Goal: Entertainment & Leisure: Browse casually

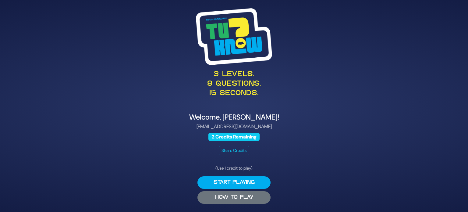
click at [248, 202] on button "HOW TO PLAY" at bounding box center [233, 197] width 73 height 12
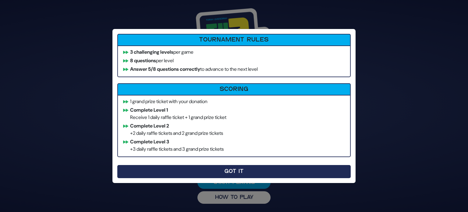
click at [192, 168] on button "Got It" at bounding box center [233, 171] width 233 height 13
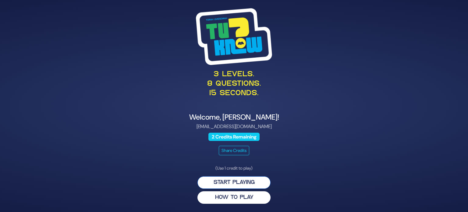
click at [246, 181] on button "Start Playing" at bounding box center [233, 182] width 73 height 12
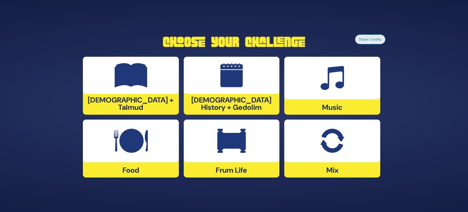
click at [328, 150] on img at bounding box center [332, 141] width 24 height 24
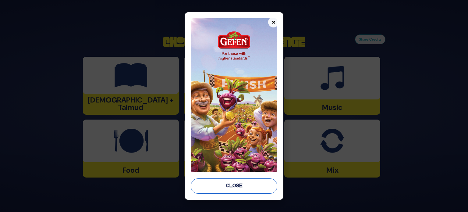
click at [246, 181] on button "Close" at bounding box center [234, 185] width 87 height 15
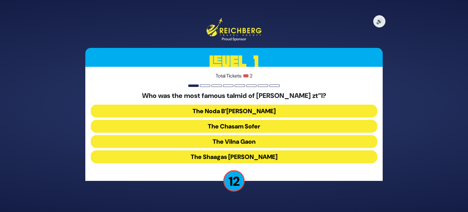
click at [252, 125] on button "The Chasam Sofer" at bounding box center [234, 126] width 286 height 13
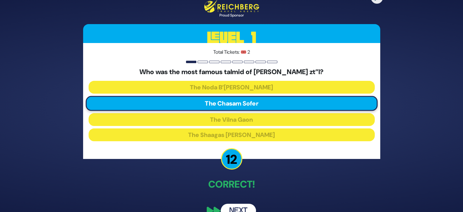
click at [236, 207] on button "Next" at bounding box center [238, 210] width 35 height 14
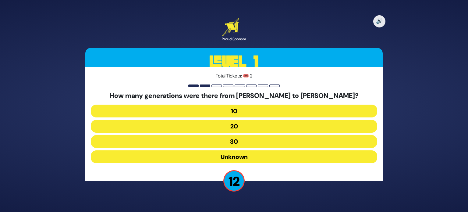
click at [248, 113] on button "10" at bounding box center [234, 110] width 286 height 13
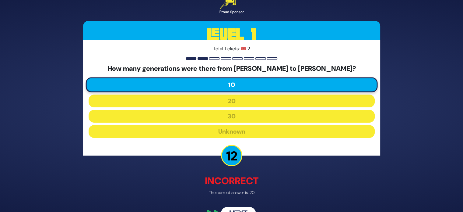
scroll to position [16, 0]
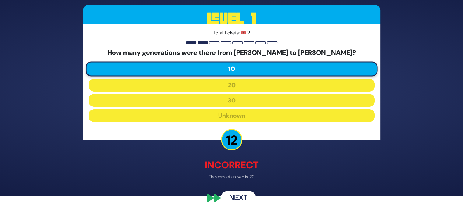
click at [246, 196] on button "Next" at bounding box center [238, 198] width 35 height 14
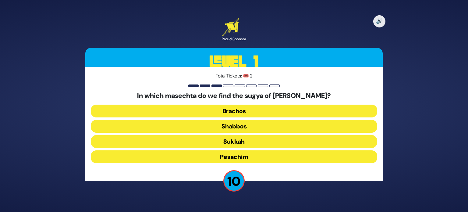
click at [242, 156] on button "Pesachim" at bounding box center [234, 156] width 286 height 13
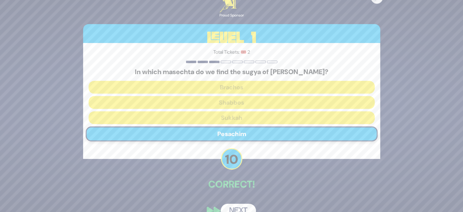
click at [239, 206] on button "Next" at bounding box center [238, 210] width 35 height 14
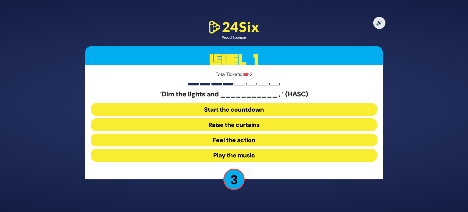
click at [260, 112] on button "Start the countdown" at bounding box center [234, 109] width 286 height 13
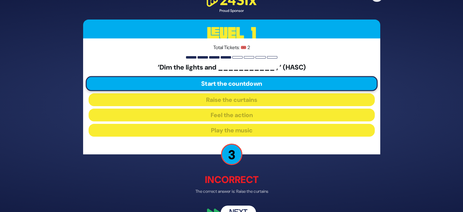
scroll to position [15, 0]
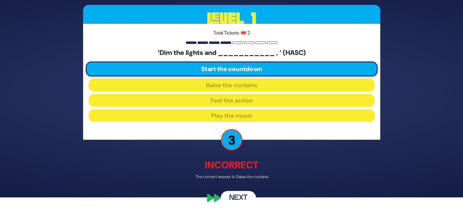
click at [240, 196] on button "Next" at bounding box center [238, 198] width 35 height 14
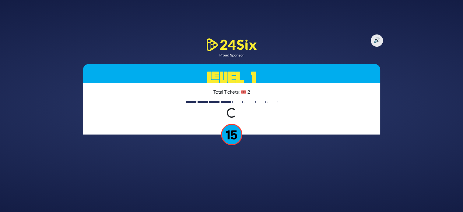
scroll to position [0, 0]
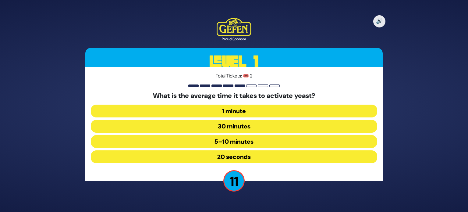
click at [239, 143] on button "5–10 minutes" at bounding box center [234, 141] width 286 height 13
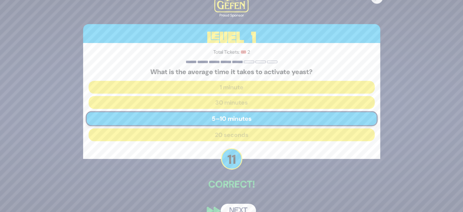
click at [236, 207] on button "Next" at bounding box center [238, 210] width 35 height 14
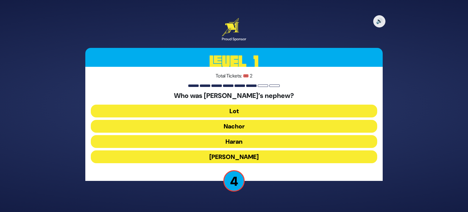
click at [235, 140] on button "Haran" at bounding box center [234, 141] width 286 height 13
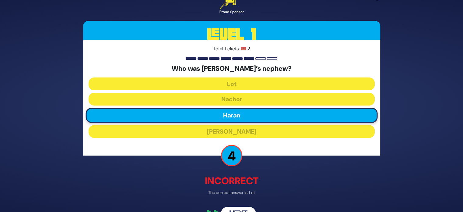
scroll to position [16, 0]
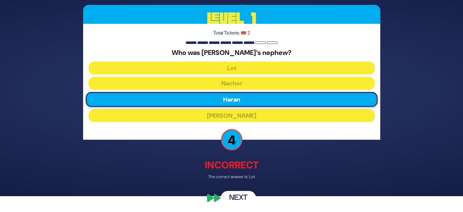
click at [240, 195] on button "Next" at bounding box center [238, 198] width 35 height 14
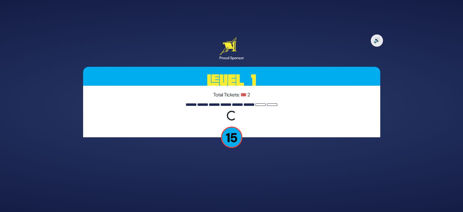
scroll to position [0, 0]
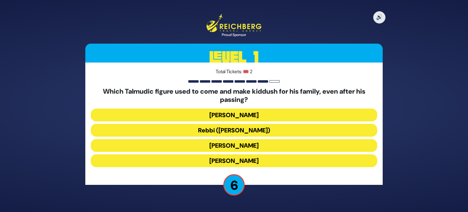
click at [210, 129] on button "Rebbi (Rabbi Yehuda HaNasi)" at bounding box center [234, 130] width 286 height 13
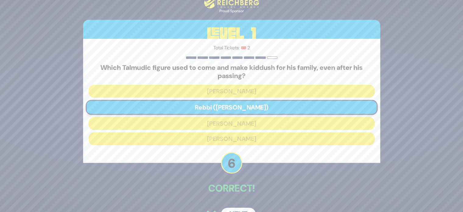
scroll to position [17, 0]
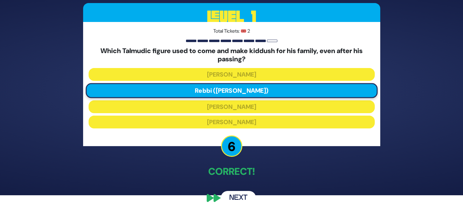
click at [244, 193] on button "Next" at bounding box center [238, 198] width 35 height 14
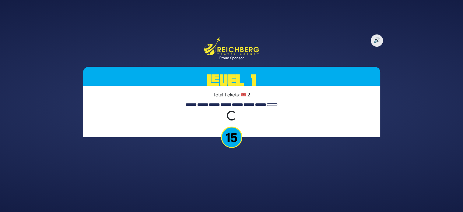
scroll to position [0, 0]
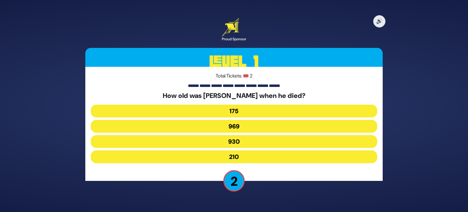
click at [232, 141] on button "930" at bounding box center [234, 141] width 286 height 13
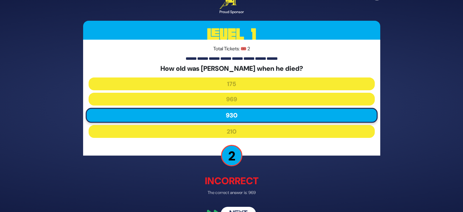
scroll to position [16, 0]
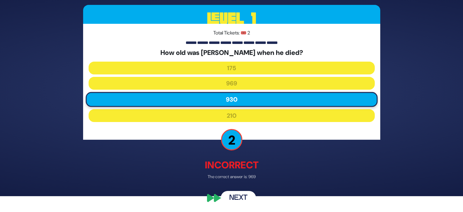
click at [241, 197] on button "Next" at bounding box center [238, 198] width 35 height 14
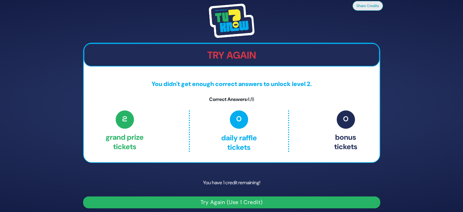
scroll to position [3, 0]
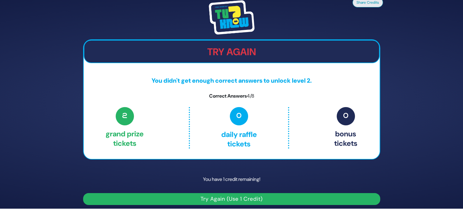
click at [241, 197] on button "Try Again (Use 1 Credit)" at bounding box center [231, 199] width 297 height 12
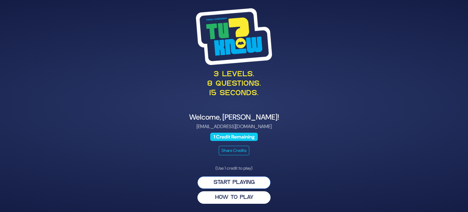
click at [233, 182] on button "Start Playing" at bounding box center [233, 182] width 73 height 12
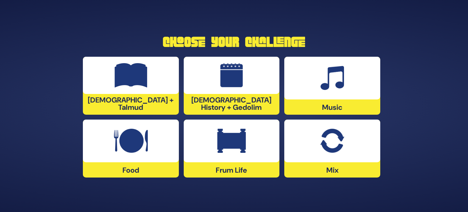
click at [327, 141] on img at bounding box center [332, 141] width 24 height 24
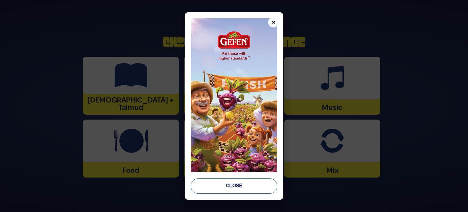
click at [236, 179] on button "Close" at bounding box center [234, 185] width 87 height 15
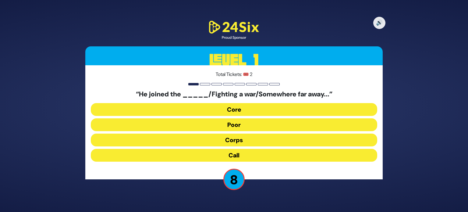
click at [236, 152] on button "Call" at bounding box center [234, 155] width 286 height 13
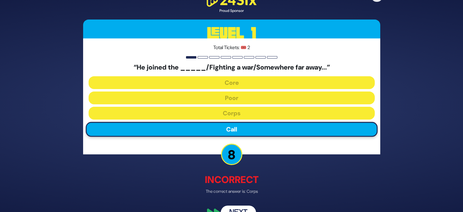
click at [241, 209] on button "Next" at bounding box center [238, 212] width 35 height 14
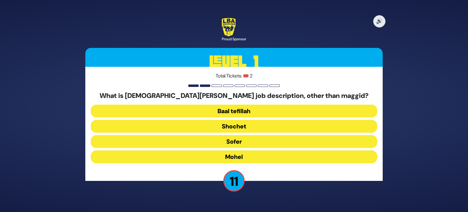
click at [241, 159] on button "Mohel" at bounding box center [234, 156] width 286 height 13
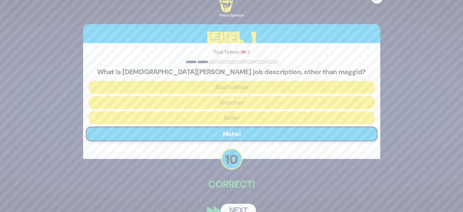
click at [238, 207] on button "Next" at bounding box center [238, 210] width 35 height 14
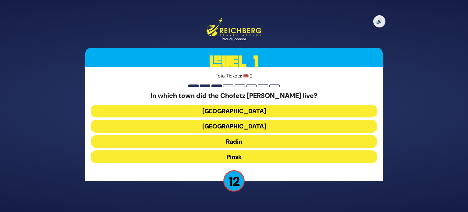
click at [239, 142] on button "Radin" at bounding box center [234, 141] width 286 height 13
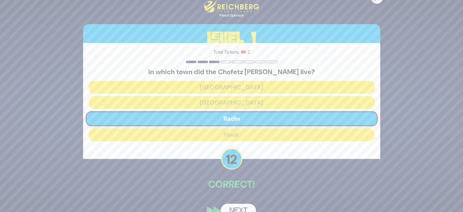
click at [232, 210] on button "Next" at bounding box center [238, 210] width 35 height 14
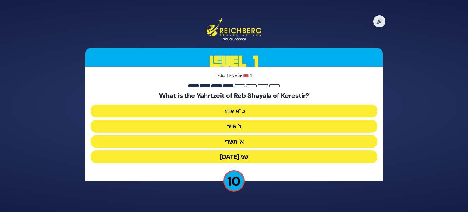
click at [231, 128] on button "ג' אייר" at bounding box center [234, 126] width 286 height 13
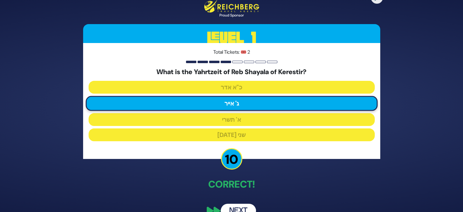
click at [242, 210] on button "Next" at bounding box center [238, 210] width 35 height 14
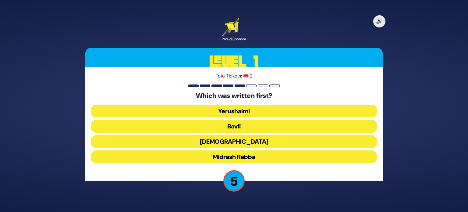
click at [232, 140] on button "Mishnah" at bounding box center [234, 141] width 286 height 13
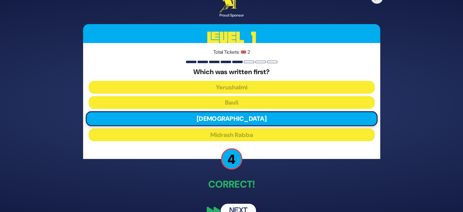
click at [249, 207] on button "Next" at bounding box center [238, 210] width 35 height 14
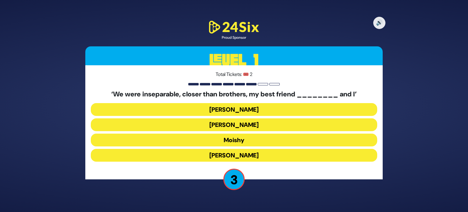
click at [235, 112] on button "Shloimy" at bounding box center [234, 109] width 286 height 13
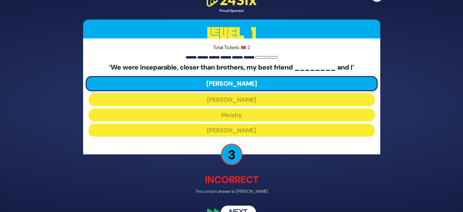
scroll to position [15, 0]
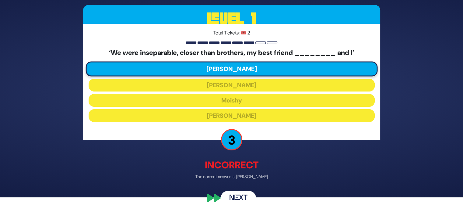
click at [242, 194] on button "Next" at bounding box center [238, 198] width 35 height 14
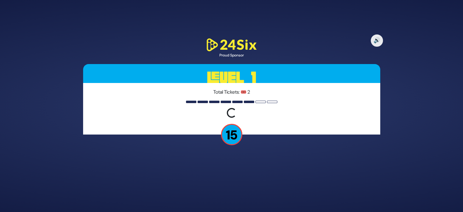
scroll to position [0, 0]
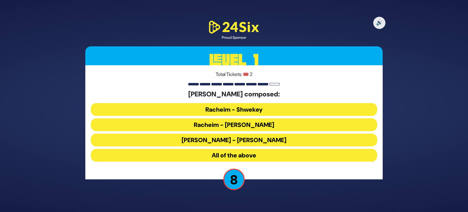
click at [228, 142] on button "Ata Horeisa - Isaac Honig" at bounding box center [234, 139] width 286 height 13
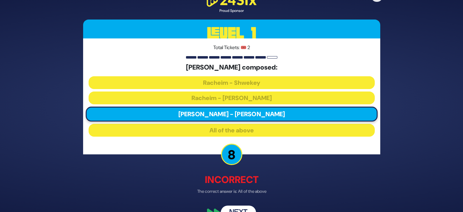
scroll to position [15, 0]
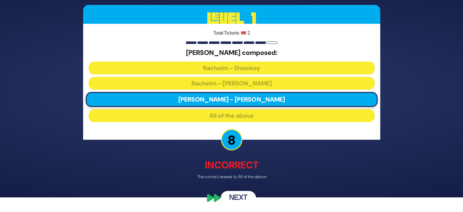
click at [240, 197] on button "Next" at bounding box center [238, 198] width 35 height 14
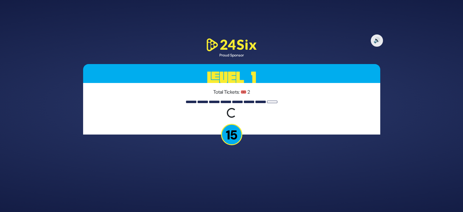
scroll to position [0, 0]
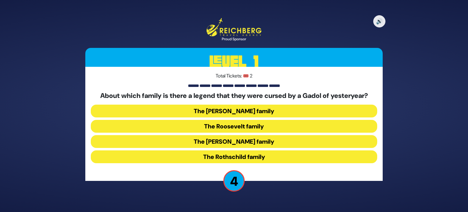
click at [230, 129] on button "The Roosevelt family" at bounding box center [234, 126] width 286 height 13
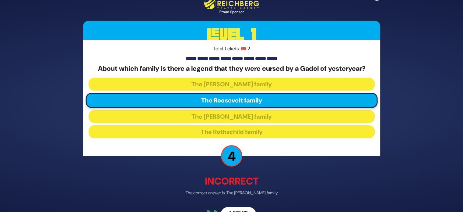
scroll to position [16, 0]
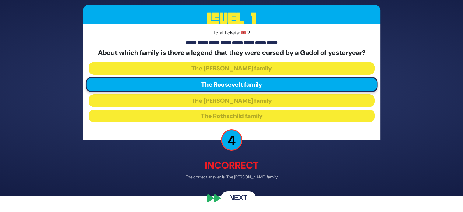
click at [239, 196] on button "Next" at bounding box center [238, 198] width 35 height 14
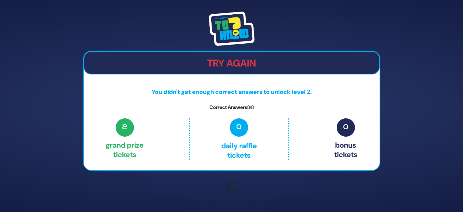
scroll to position [0, 0]
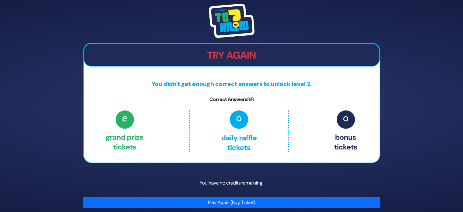
click at [238, 204] on button "Play Again (Buy Ticket)" at bounding box center [231, 202] width 297 height 12
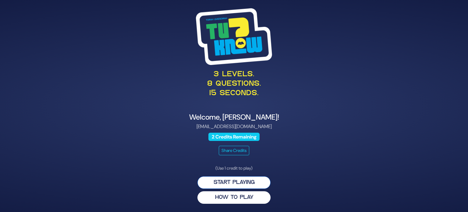
click at [230, 183] on button "Start Playing" at bounding box center [233, 182] width 73 height 12
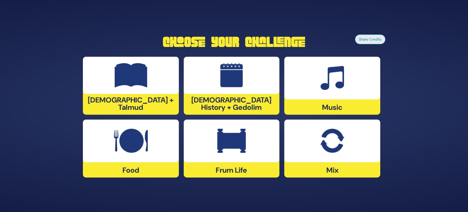
click at [331, 144] on img at bounding box center [332, 141] width 24 height 24
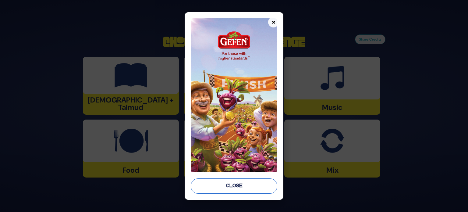
click at [246, 185] on button "Close" at bounding box center [234, 185] width 87 height 15
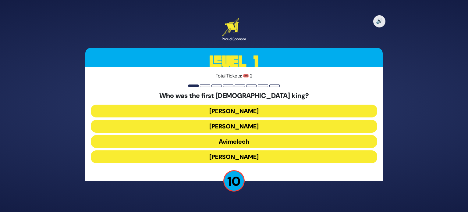
click at [238, 110] on button "Shaul" at bounding box center [234, 110] width 286 height 13
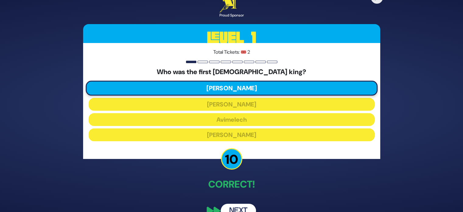
scroll to position [13, 0]
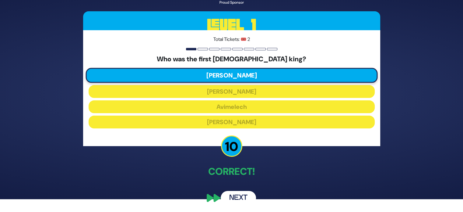
click at [238, 200] on button "Next" at bounding box center [238, 198] width 35 height 14
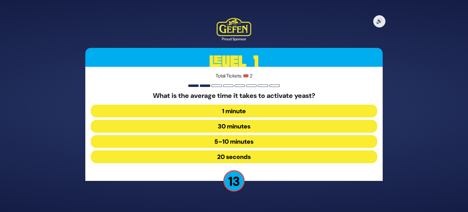
click at [224, 139] on button "5–10 minutes" at bounding box center [234, 141] width 286 height 13
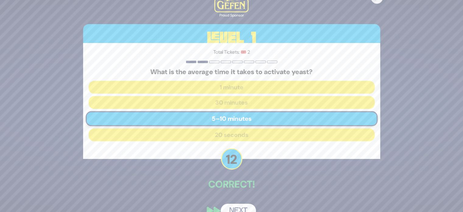
click at [238, 206] on button "Next" at bounding box center [238, 210] width 35 height 14
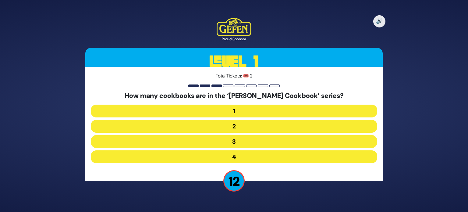
click at [247, 127] on button "2" at bounding box center [234, 126] width 286 height 13
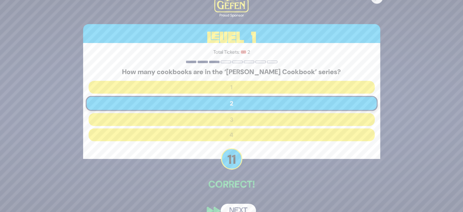
click at [240, 204] on button "Next" at bounding box center [238, 210] width 35 height 14
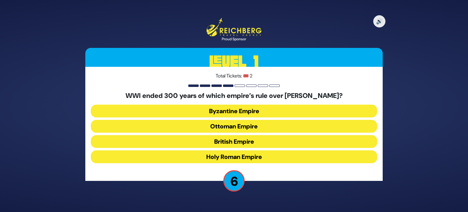
click at [225, 127] on button "Ottoman Empire" at bounding box center [234, 126] width 286 height 13
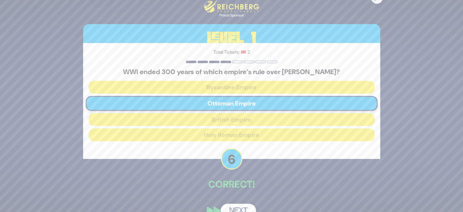
click at [236, 207] on button "Next" at bounding box center [238, 210] width 35 height 14
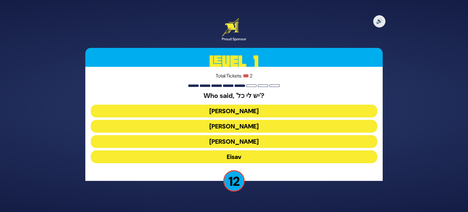
click at [239, 113] on button "Yaakov Avinu" at bounding box center [234, 110] width 286 height 13
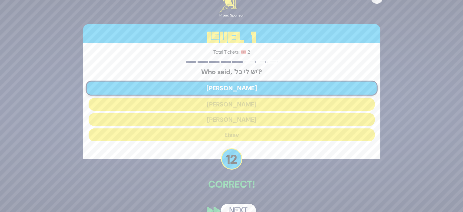
click at [244, 206] on button "Next" at bounding box center [238, 210] width 35 height 14
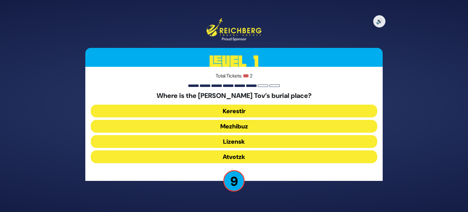
click at [239, 127] on button "Mezhibuz" at bounding box center [234, 126] width 286 height 13
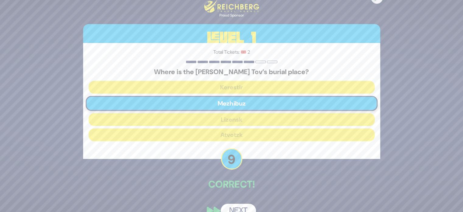
scroll to position [13, 0]
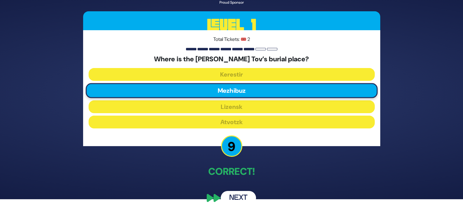
click at [249, 199] on button "Next" at bounding box center [238, 198] width 35 height 14
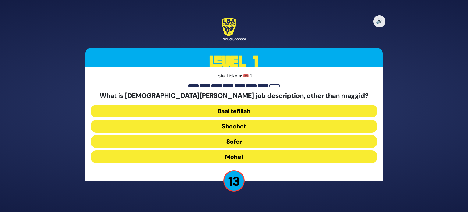
click at [221, 158] on button "Mohel" at bounding box center [234, 156] width 286 height 13
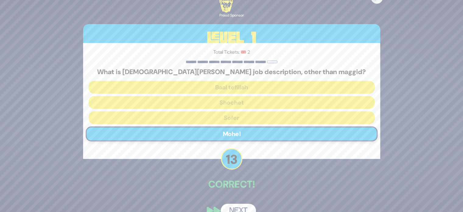
scroll to position [13, 0]
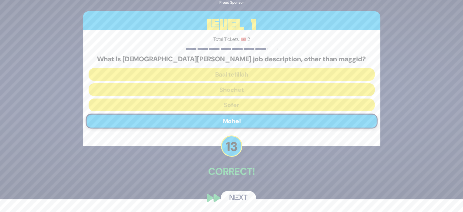
click at [240, 193] on button "Next" at bounding box center [238, 198] width 35 height 14
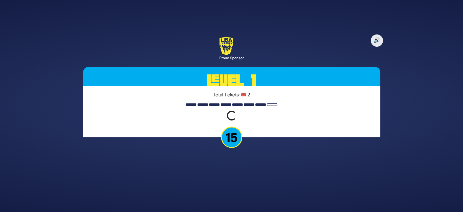
scroll to position [0, 0]
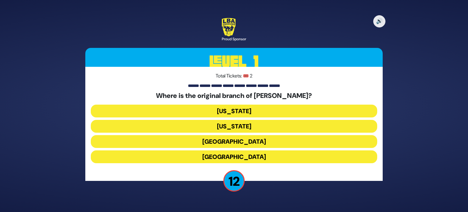
click at [227, 141] on button "London" at bounding box center [234, 141] width 286 height 13
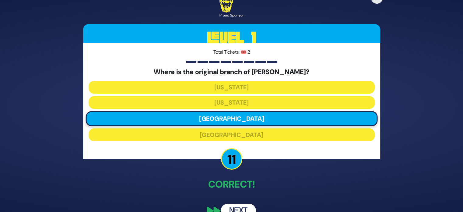
scroll to position [13, 0]
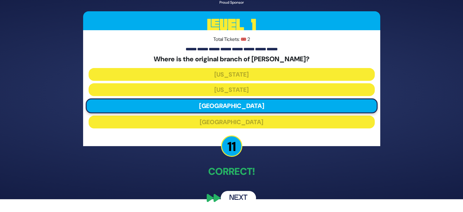
click at [236, 196] on button "Next" at bounding box center [238, 198] width 35 height 14
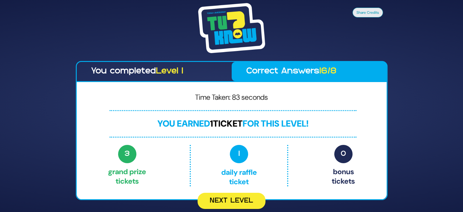
scroll to position [0, 0]
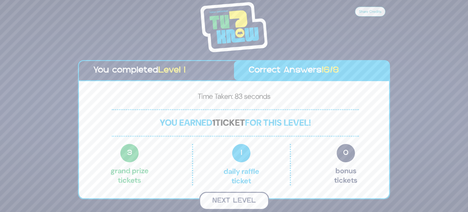
click at [224, 195] on button "Next Level" at bounding box center [234, 201] width 70 height 18
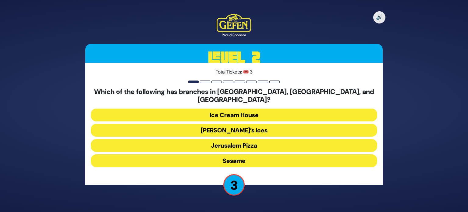
click at [239, 108] on button "Ice Cream House" at bounding box center [234, 114] width 286 height 13
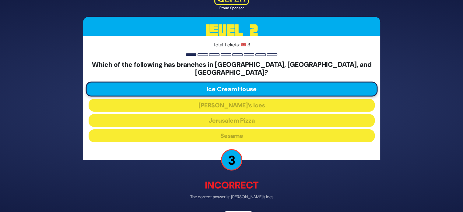
scroll to position [16, 0]
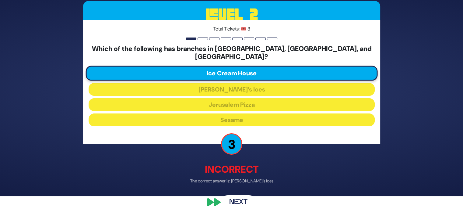
click at [242, 199] on button "Next" at bounding box center [238, 202] width 35 height 14
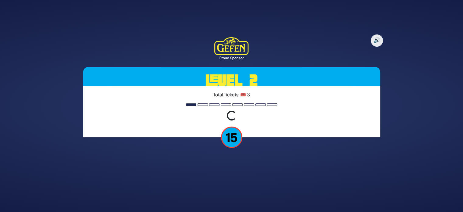
scroll to position [0, 0]
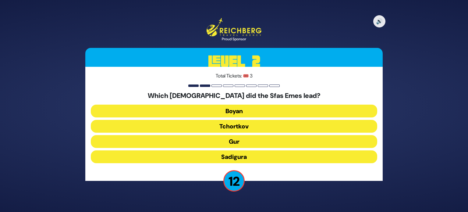
click at [235, 142] on button "Gur" at bounding box center [234, 141] width 286 height 13
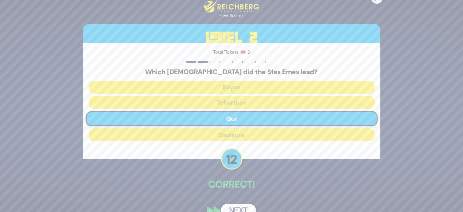
click at [238, 207] on button "Next" at bounding box center [238, 210] width 35 height 14
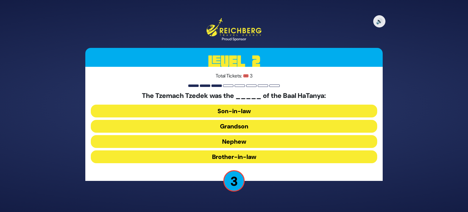
click at [247, 111] on button "Son-in-law" at bounding box center [234, 110] width 286 height 13
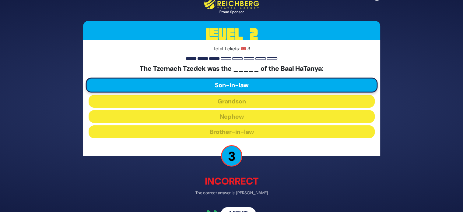
scroll to position [16, 0]
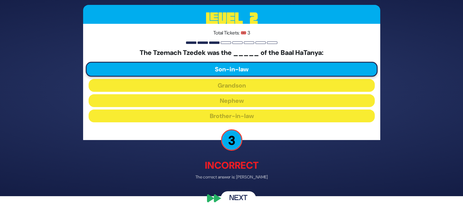
click at [239, 192] on button "Next" at bounding box center [238, 198] width 35 height 14
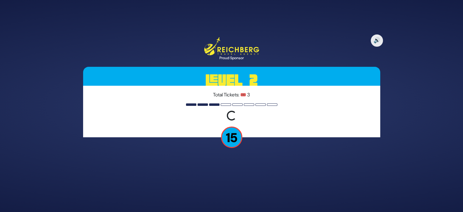
scroll to position [0, 0]
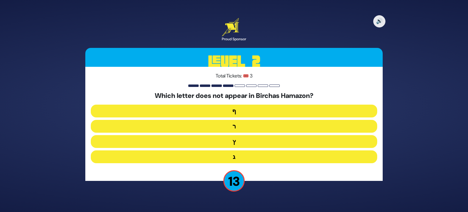
click at [246, 112] on button "ף" at bounding box center [234, 110] width 286 height 13
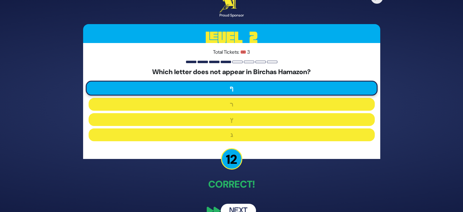
scroll to position [13, 0]
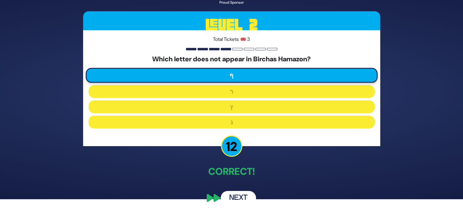
click at [232, 198] on button "Next" at bounding box center [238, 198] width 35 height 14
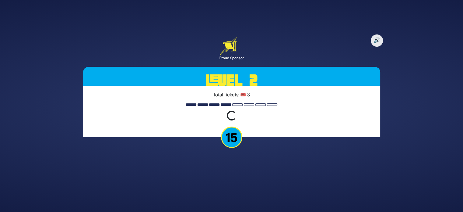
scroll to position [0, 0]
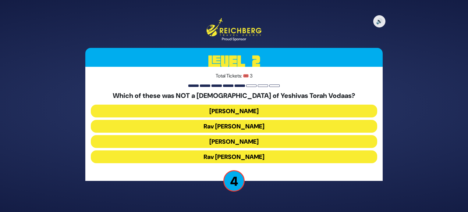
click at [246, 157] on button "Rav Shraga Feivel Mendlowitz" at bounding box center [234, 156] width 286 height 13
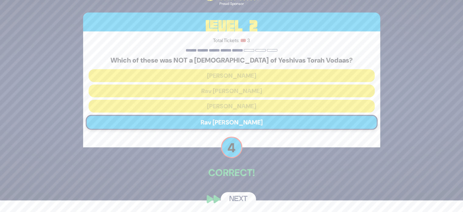
scroll to position [13, 0]
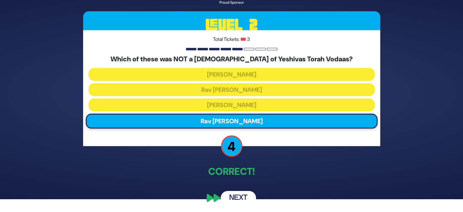
click at [243, 195] on button "Next" at bounding box center [238, 198] width 35 height 14
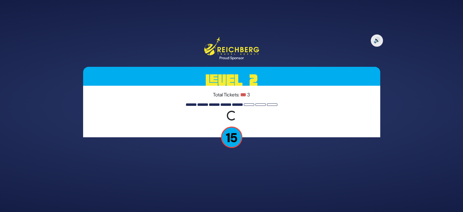
scroll to position [0, 0]
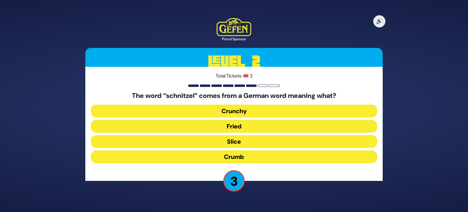
click at [242, 129] on button "Fried" at bounding box center [234, 126] width 286 height 13
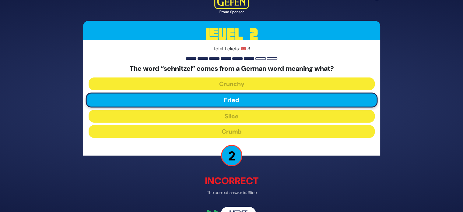
scroll to position [16, 0]
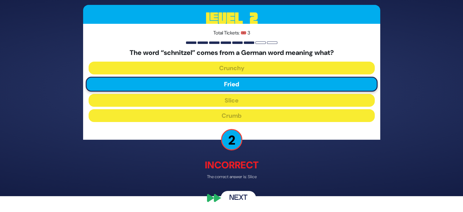
click at [239, 195] on button "Next" at bounding box center [238, 198] width 35 height 14
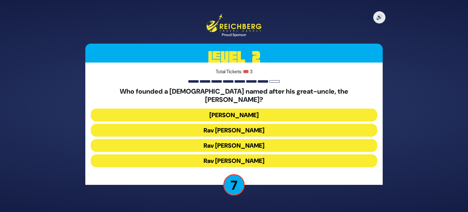
click at [225, 113] on button "Rav Dovid Leibowitz" at bounding box center [234, 114] width 286 height 13
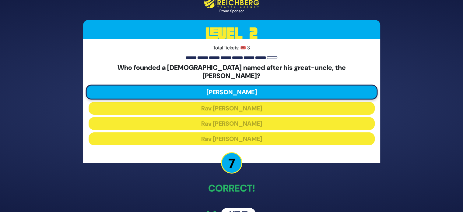
scroll to position [13, 0]
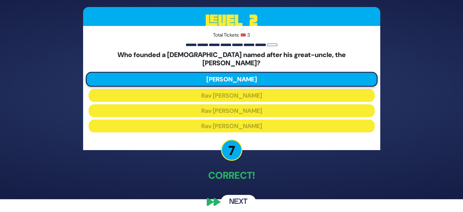
click at [248, 195] on button "Next" at bounding box center [238, 202] width 35 height 14
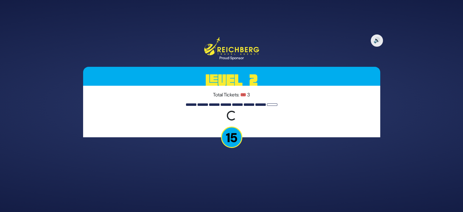
scroll to position [0, 0]
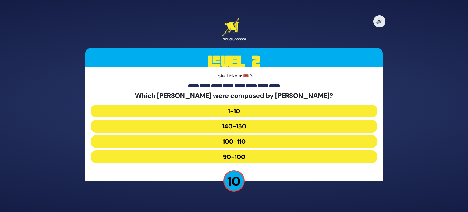
drag, startPoint x: 235, startPoint y: 143, endPoint x: 233, endPoint y: 158, distance: 15.3
click at [233, 158] on div "Which Mizmorei Tehillim were composed by Moshe Rabbeinu? 1-10 140-150 100-110 9…" at bounding box center [234, 129] width 286 height 74
click at [233, 158] on button "90-100" at bounding box center [234, 156] width 286 height 13
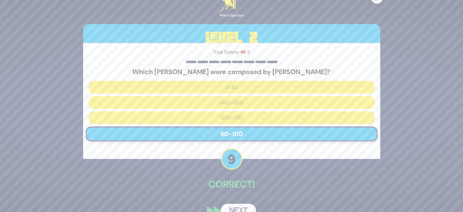
scroll to position [13, 0]
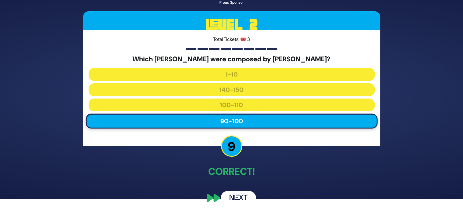
click at [236, 196] on button "Next" at bounding box center [238, 198] width 35 height 14
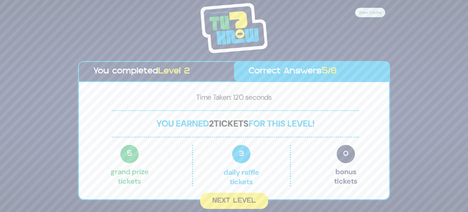
click at [236, 196] on button "Next Level" at bounding box center [234, 201] width 68 height 16
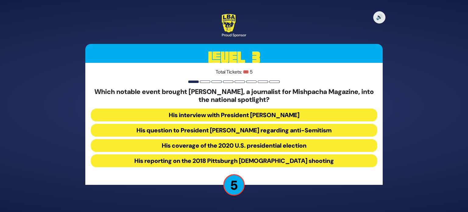
click at [228, 129] on button "His question to President [PERSON_NAME] regarding anti-Semitism" at bounding box center [234, 130] width 286 height 13
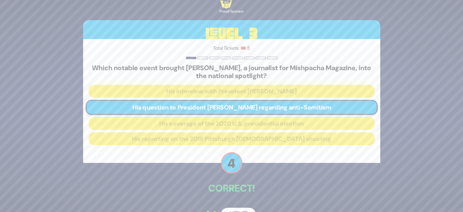
scroll to position [17, 0]
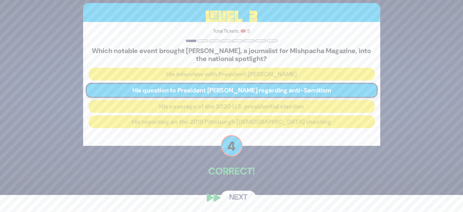
click at [242, 192] on button "Next" at bounding box center [238, 197] width 35 height 14
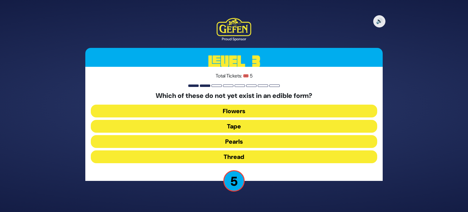
click at [214, 154] on button "Thread" at bounding box center [234, 156] width 286 height 13
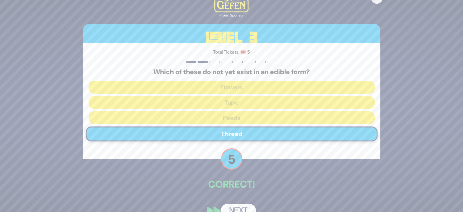
click at [237, 206] on button "Next" at bounding box center [238, 210] width 35 height 14
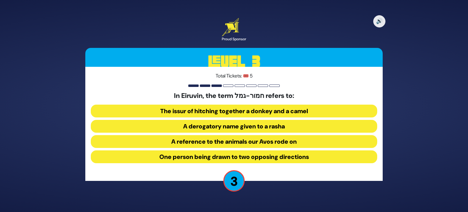
click at [230, 122] on button "A derogatory name given to a rasha" at bounding box center [234, 126] width 286 height 13
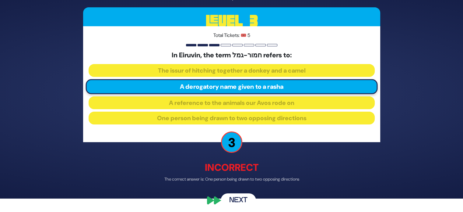
scroll to position [16, 0]
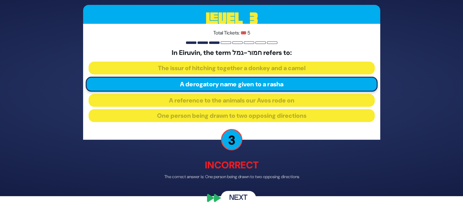
click at [236, 194] on button "Next" at bounding box center [238, 198] width 35 height 14
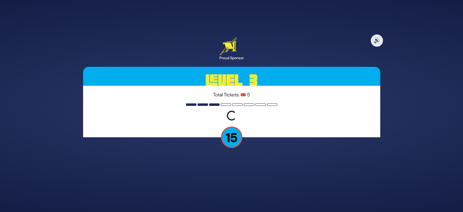
scroll to position [0, 0]
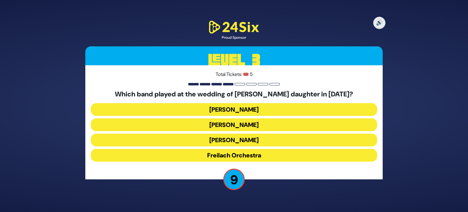
click at [252, 108] on button "Avrumy Berko" at bounding box center [234, 109] width 286 height 13
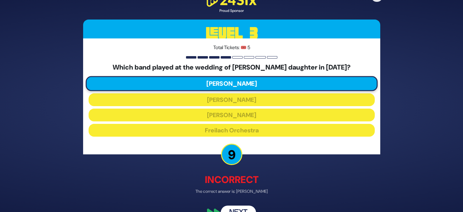
click at [232, 210] on button "Next" at bounding box center [238, 212] width 35 height 14
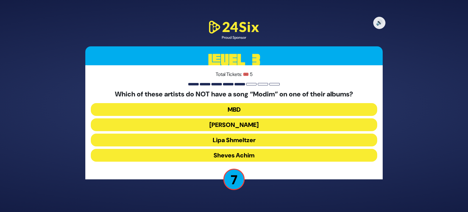
click at [223, 155] on button "Sheves Achim" at bounding box center [234, 155] width 286 height 13
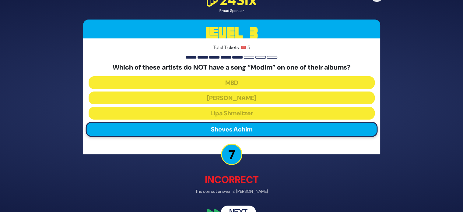
click at [235, 207] on button "Next" at bounding box center [238, 212] width 35 height 14
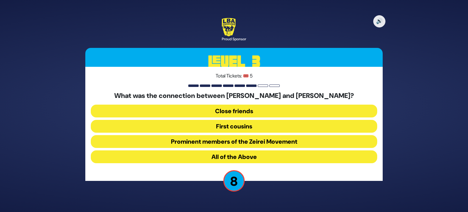
click at [234, 156] on button "All of the Above" at bounding box center [234, 156] width 286 height 13
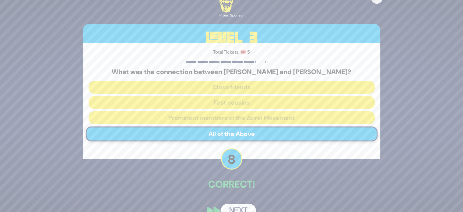
scroll to position [13, 0]
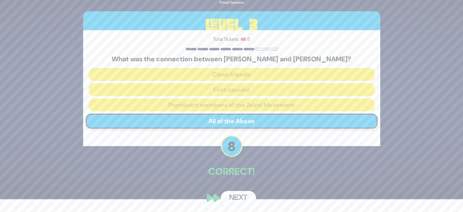
click at [241, 194] on button "Next" at bounding box center [238, 198] width 35 height 14
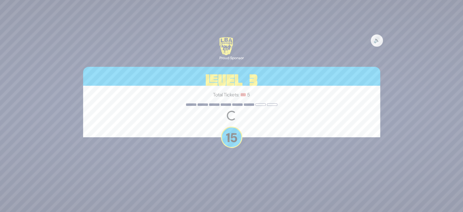
scroll to position [0, 0]
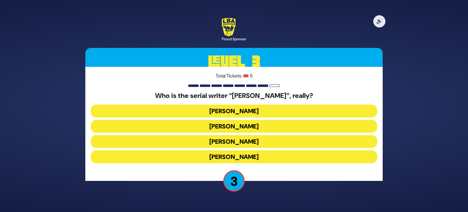
click at [227, 112] on button "Nachman Seltzer" at bounding box center [234, 110] width 286 height 13
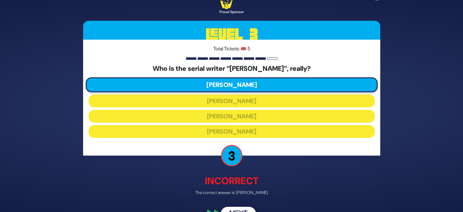
scroll to position [16, 0]
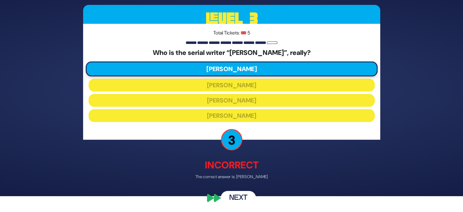
click at [236, 195] on button "Next" at bounding box center [238, 198] width 35 height 14
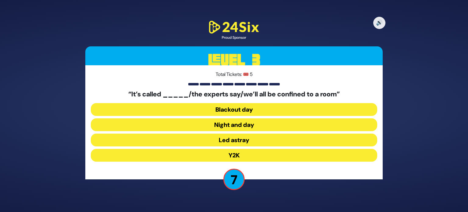
click at [236, 153] on button "Y2K" at bounding box center [234, 155] width 286 height 13
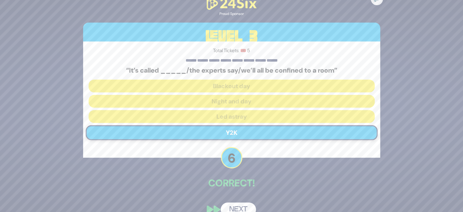
scroll to position [11, 0]
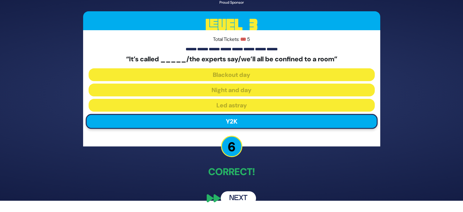
click at [240, 198] on button "Next" at bounding box center [238, 198] width 35 height 14
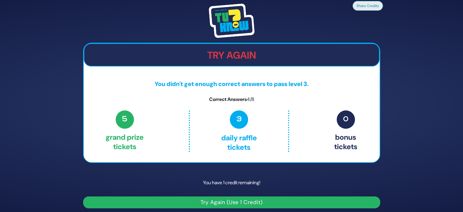
scroll to position [3, 0]
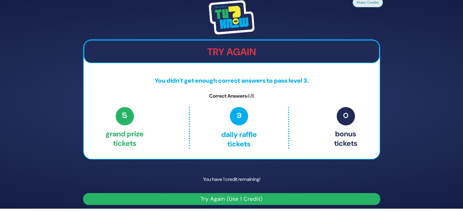
click at [240, 198] on button "Try Again (Use 1 Credit)" at bounding box center [231, 199] width 297 height 12
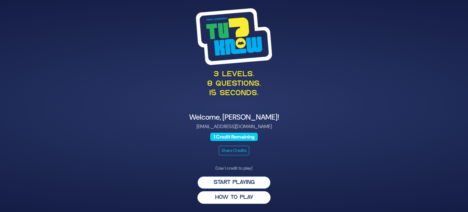
click at [234, 182] on button "Start Playing" at bounding box center [233, 182] width 73 height 12
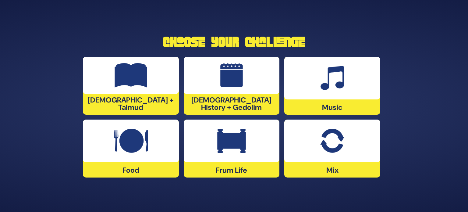
click at [343, 133] on img at bounding box center [332, 141] width 24 height 24
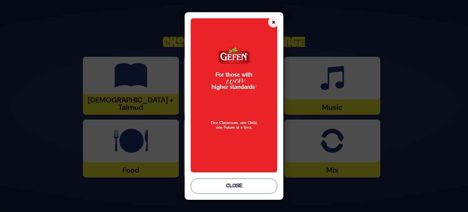
click at [234, 186] on button "Close" at bounding box center [234, 185] width 87 height 15
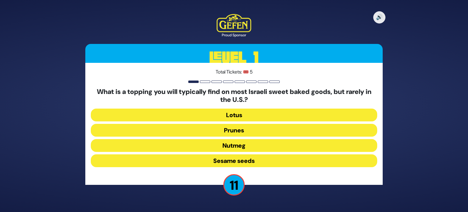
click at [194, 164] on button "Sesame seeds" at bounding box center [234, 160] width 286 height 13
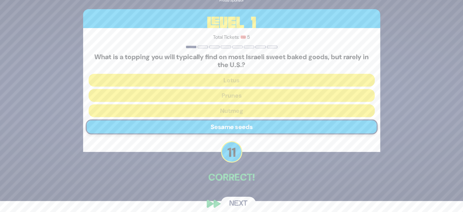
scroll to position [11, 0]
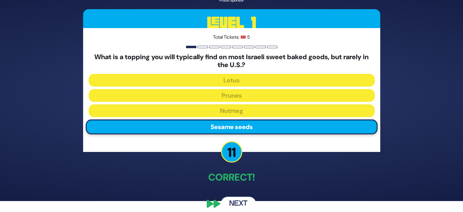
click at [239, 198] on button "Next" at bounding box center [238, 203] width 35 height 14
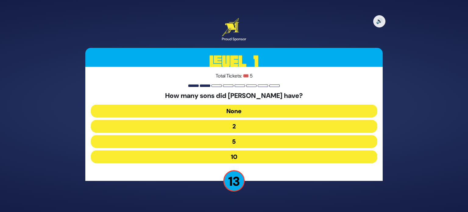
click at [233, 161] on button "10" at bounding box center [234, 156] width 286 height 13
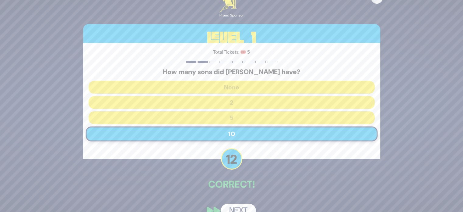
scroll to position [13, 0]
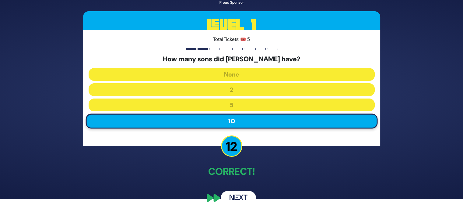
click at [241, 197] on button "Next" at bounding box center [238, 198] width 35 height 14
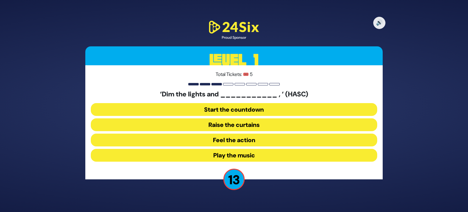
click at [240, 127] on button "Raise the curtains" at bounding box center [234, 124] width 286 height 13
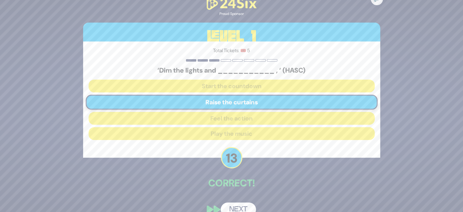
scroll to position [11, 0]
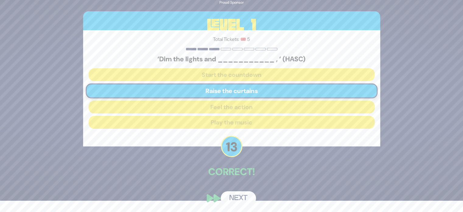
click at [236, 196] on button "Next" at bounding box center [238, 198] width 35 height 14
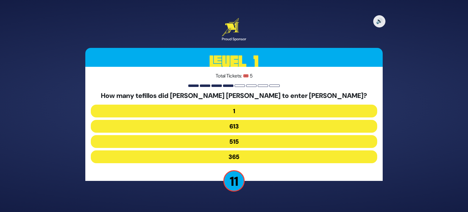
click at [232, 140] on button "515" at bounding box center [234, 141] width 286 height 13
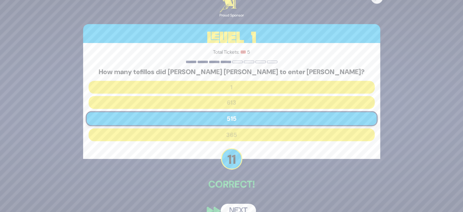
scroll to position [13, 0]
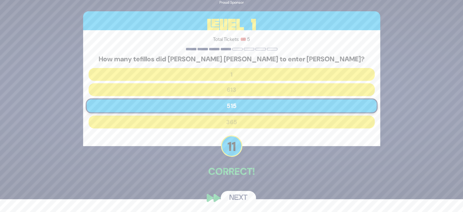
click at [234, 196] on button "Next" at bounding box center [238, 198] width 35 height 14
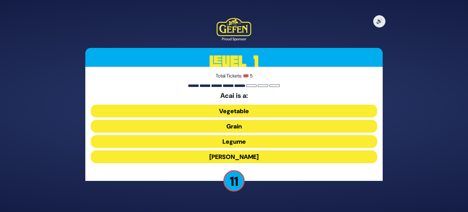
click at [225, 157] on button "Berry" at bounding box center [234, 156] width 286 height 13
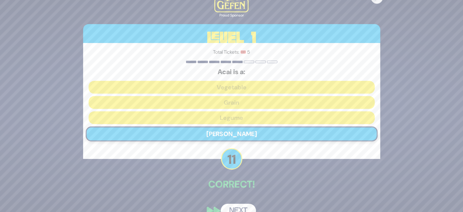
scroll to position [13, 0]
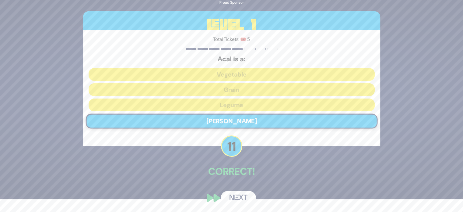
click at [240, 192] on button "Next" at bounding box center [238, 198] width 35 height 14
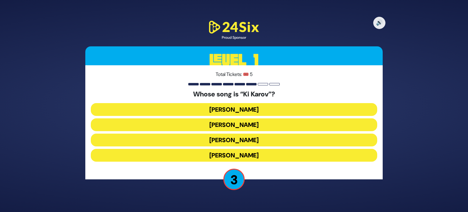
click at [230, 153] on button "Yonatan Razel" at bounding box center [234, 155] width 286 height 13
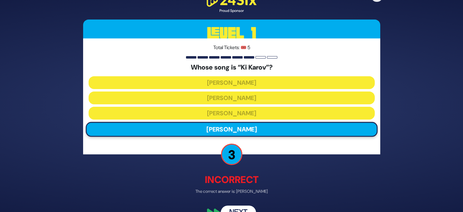
scroll to position [15, 0]
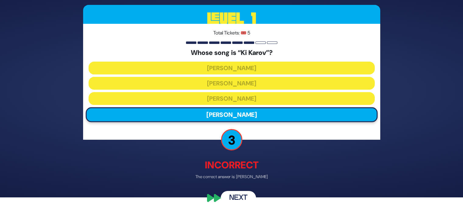
click at [232, 197] on button "Next" at bounding box center [238, 198] width 35 height 14
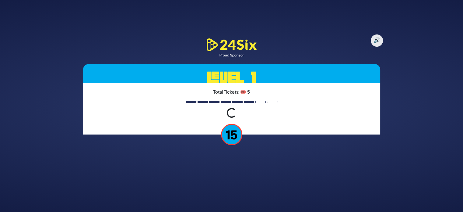
scroll to position [0, 0]
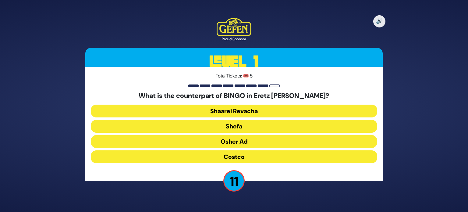
click at [236, 139] on button "Osher Ad" at bounding box center [234, 141] width 286 height 13
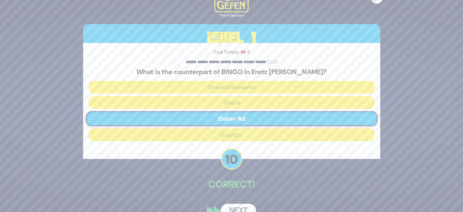
scroll to position [13, 0]
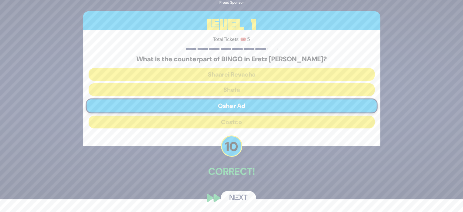
click at [232, 198] on button "Next" at bounding box center [238, 198] width 35 height 14
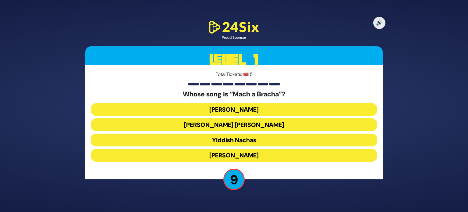
click at [235, 124] on button "Shmueli Ungar" at bounding box center [234, 124] width 286 height 13
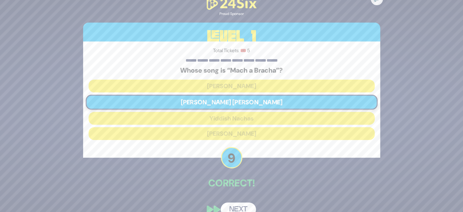
scroll to position [11, 0]
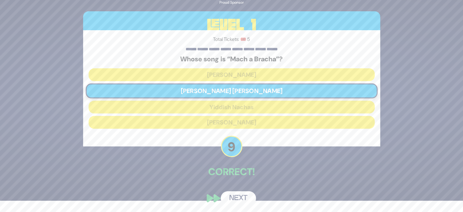
click at [239, 192] on button "Next" at bounding box center [238, 198] width 35 height 14
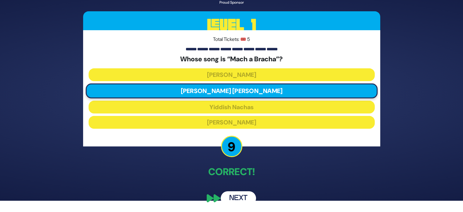
scroll to position [0, 0]
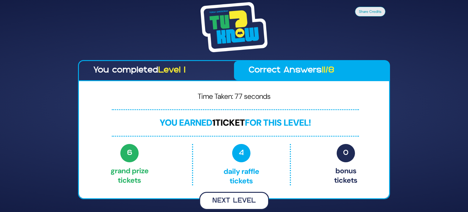
click at [239, 194] on button "Next Level" at bounding box center [234, 201] width 70 height 18
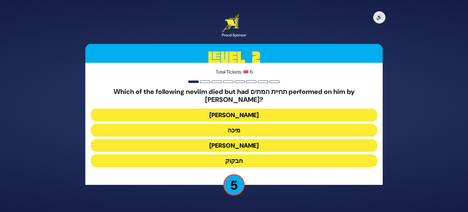
click at [233, 125] on button "מיכה" at bounding box center [234, 130] width 286 height 13
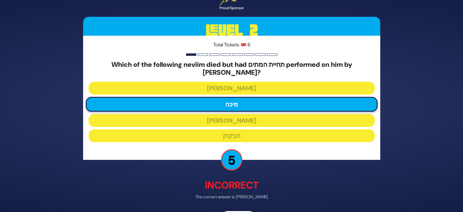
scroll to position [16, 0]
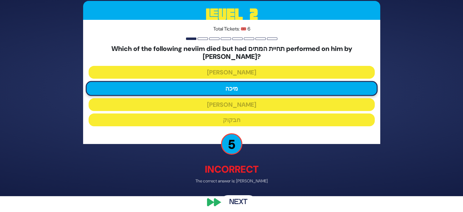
click at [243, 195] on button "Next" at bounding box center [238, 202] width 35 height 14
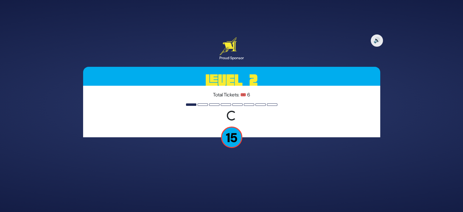
scroll to position [0, 0]
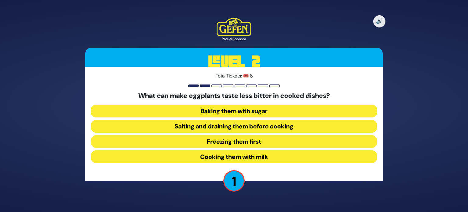
click at [232, 149] on div "What can make eggplants taste less bitter in cooked dishes? Baking them with su…" at bounding box center [234, 129] width 286 height 74
drag, startPoint x: 232, startPoint y: 149, endPoint x: 237, endPoint y: 137, distance: 12.6
click at [237, 137] on div "What can make eggplants taste less bitter in cooked dishes? Baking them with su…" at bounding box center [234, 129] width 286 height 74
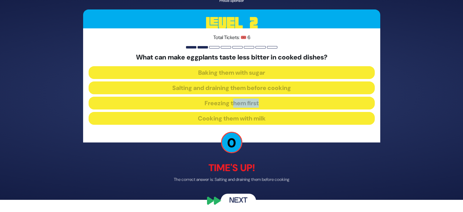
scroll to position [15, 0]
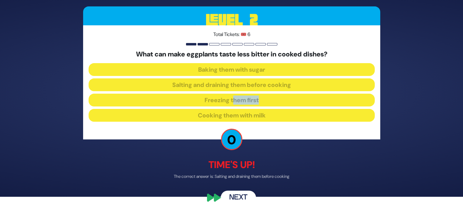
click at [244, 196] on button "Next" at bounding box center [238, 198] width 35 height 14
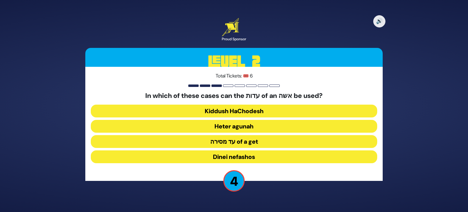
click at [219, 122] on button "Heter agunah" at bounding box center [234, 126] width 286 height 13
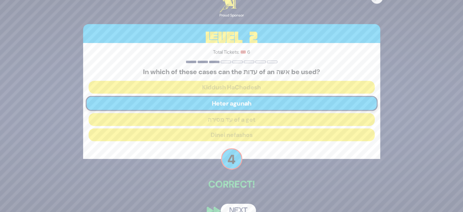
scroll to position [13, 0]
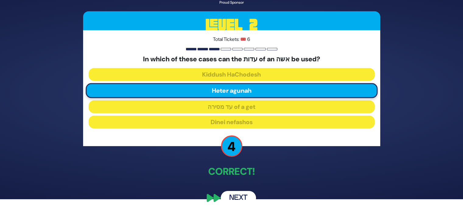
click at [233, 193] on button "Next" at bounding box center [238, 198] width 35 height 14
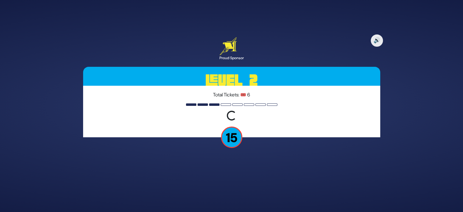
scroll to position [0, 0]
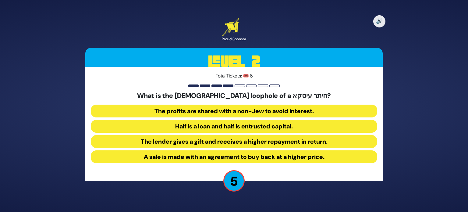
click at [256, 108] on button "The profits are shared with a non-Jew to avoid interest." at bounding box center [234, 110] width 286 height 13
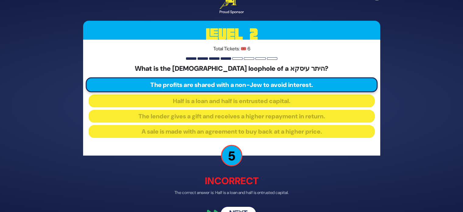
click at [244, 207] on button "Next" at bounding box center [238, 214] width 35 height 14
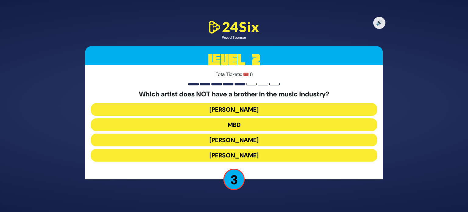
click at [234, 124] on button "MBD" at bounding box center [234, 124] width 286 height 13
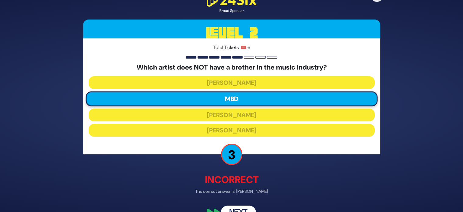
scroll to position [15, 0]
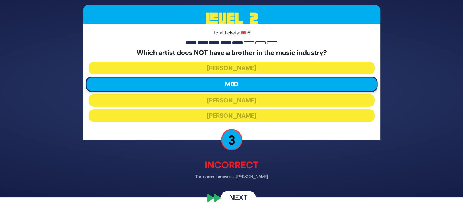
click at [244, 194] on button "Next" at bounding box center [238, 198] width 35 height 14
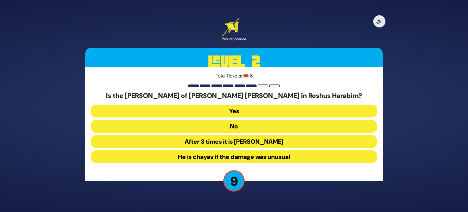
click at [241, 123] on button "No" at bounding box center [234, 126] width 286 height 13
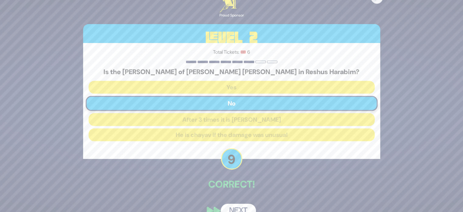
scroll to position [13, 0]
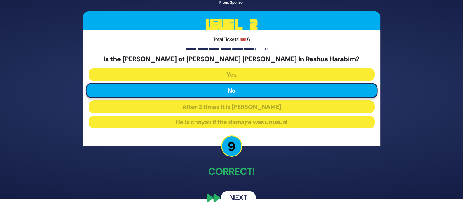
click at [234, 196] on button "Next" at bounding box center [238, 198] width 35 height 14
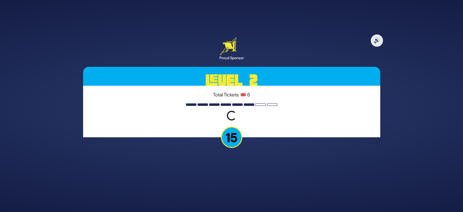
scroll to position [0, 0]
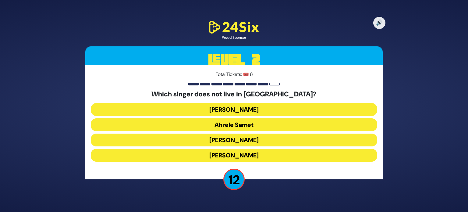
click at [229, 153] on button "Eitan Katz" at bounding box center [234, 155] width 286 height 13
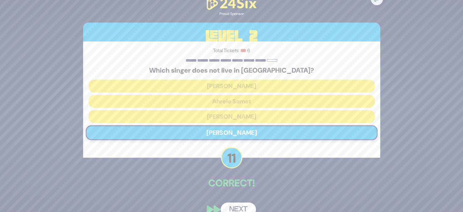
click at [247, 204] on button "Next" at bounding box center [238, 209] width 35 height 14
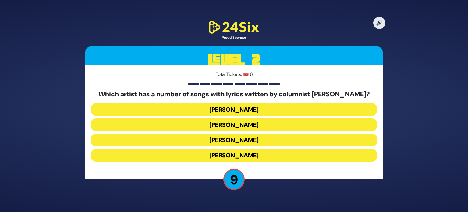
click at [228, 137] on button "Yaakov Shwekey" at bounding box center [234, 139] width 286 height 13
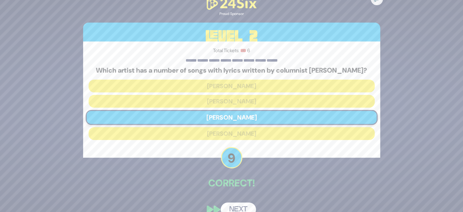
click at [241, 206] on button "Next" at bounding box center [238, 209] width 35 height 14
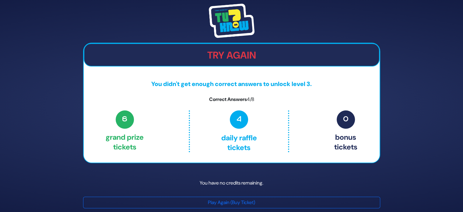
scroll to position [3, 0]
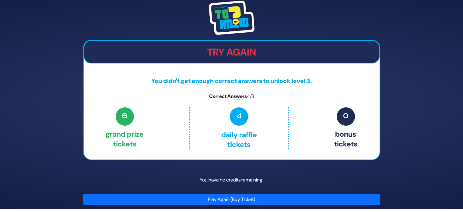
click at [213, 201] on button "Play Again (Buy Ticket)" at bounding box center [231, 199] width 297 height 12
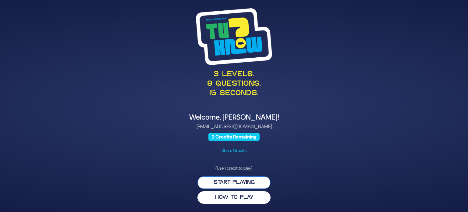
click at [247, 184] on button "Start Playing" at bounding box center [233, 182] width 73 height 12
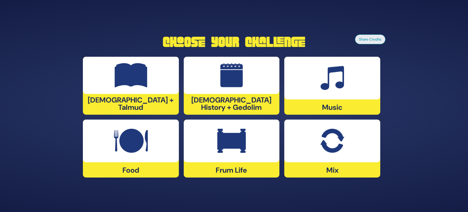
click at [316, 145] on div at bounding box center [332, 140] width 96 height 43
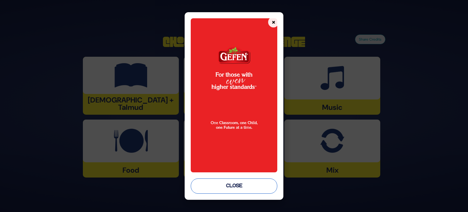
click at [258, 187] on button "Close" at bounding box center [234, 185] width 87 height 15
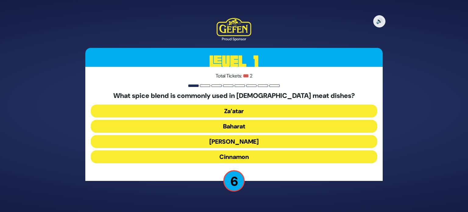
click at [232, 111] on button "Za’atar" at bounding box center [234, 110] width 286 height 13
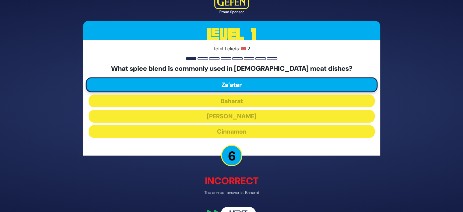
scroll to position [16, 0]
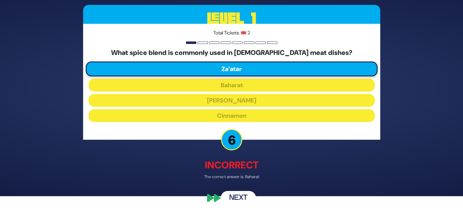
click at [241, 193] on button "Next" at bounding box center [238, 198] width 35 height 14
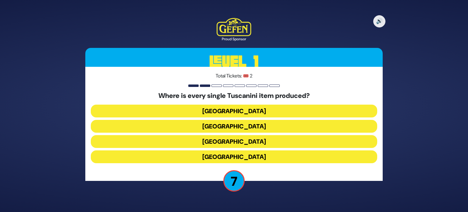
click at [245, 136] on button "[GEOGRAPHIC_DATA]" at bounding box center [234, 141] width 286 height 13
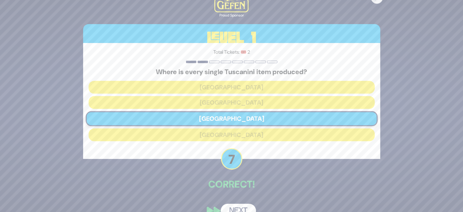
scroll to position [13, 0]
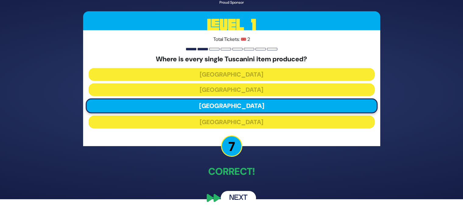
click at [235, 195] on button "Next" at bounding box center [238, 198] width 35 height 14
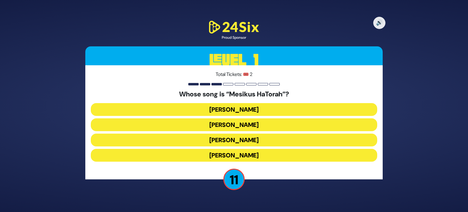
click at [235, 140] on button "[PERSON_NAME]" at bounding box center [234, 139] width 286 height 13
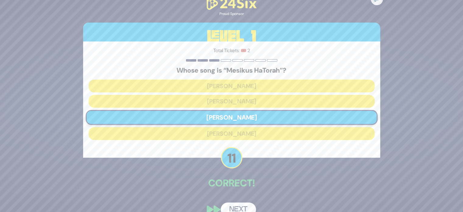
scroll to position [11, 0]
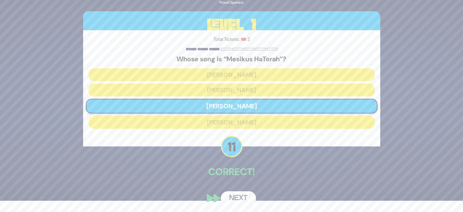
click at [236, 195] on button "Next" at bounding box center [238, 198] width 35 height 14
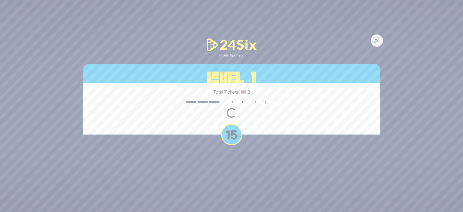
scroll to position [0, 0]
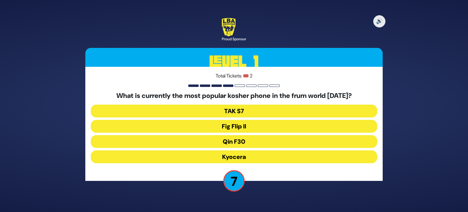
click at [221, 124] on button "Fig Flip II" at bounding box center [234, 126] width 286 height 13
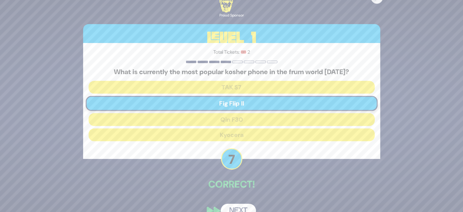
scroll to position [13, 0]
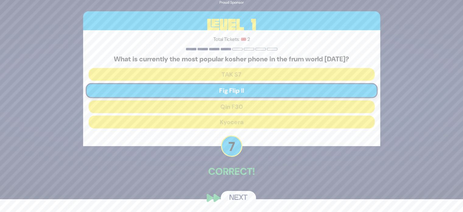
click at [240, 194] on button "Next" at bounding box center [238, 198] width 35 height 14
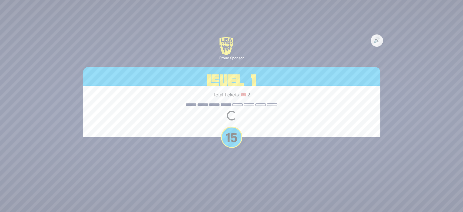
scroll to position [0, 0]
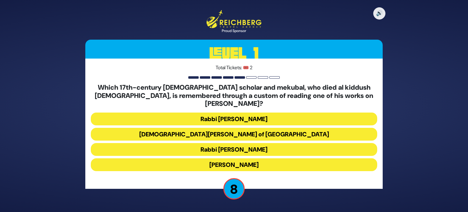
click at [210, 129] on button "[DEMOGRAPHIC_DATA][PERSON_NAME] of [GEOGRAPHIC_DATA]" at bounding box center [234, 134] width 286 height 13
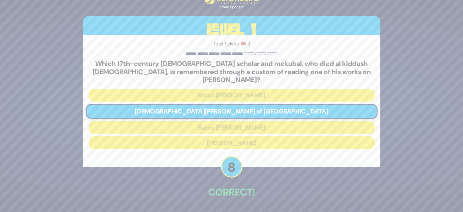
scroll to position [17, 0]
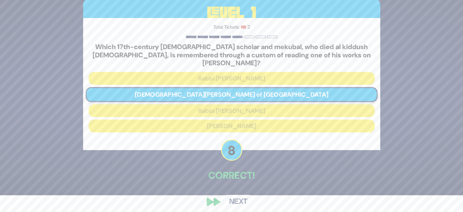
click at [237, 198] on button "Next" at bounding box center [238, 202] width 35 height 14
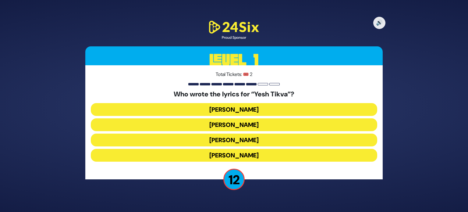
click at [228, 126] on button "Miriam Israeli" at bounding box center [234, 124] width 286 height 13
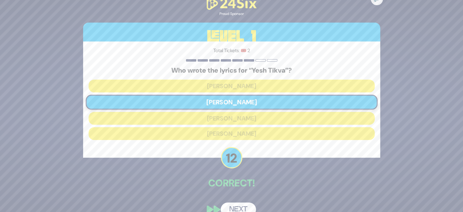
scroll to position [11, 0]
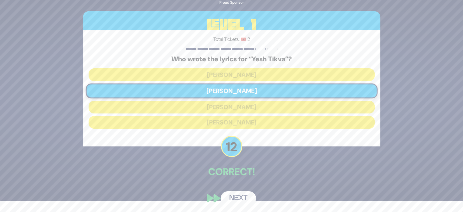
click at [236, 195] on button "Next" at bounding box center [238, 198] width 35 height 14
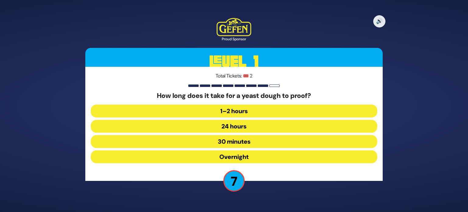
click at [224, 113] on button "1–2 hours" at bounding box center [234, 110] width 286 height 13
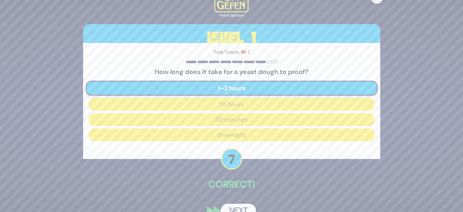
click at [235, 208] on button "Next" at bounding box center [238, 210] width 35 height 14
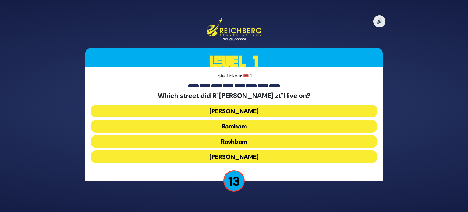
click at [227, 140] on button "Rashbam" at bounding box center [234, 141] width 286 height 13
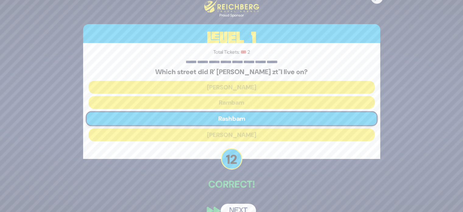
scroll to position [13, 0]
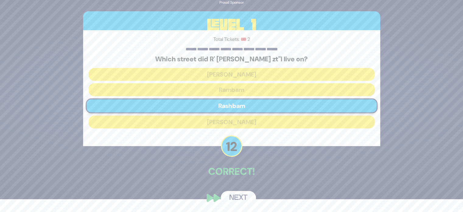
click at [230, 198] on button "Next" at bounding box center [238, 198] width 35 height 14
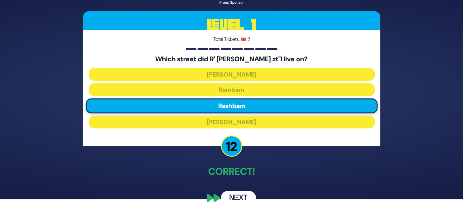
scroll to position [0, 0]
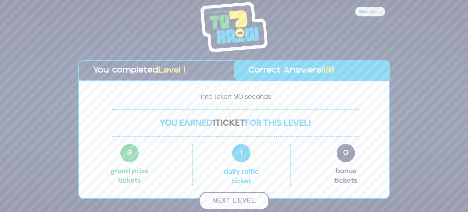
click at [213, 198] on button "Next Level" at bounding box center [234, 201] width 70 height 18
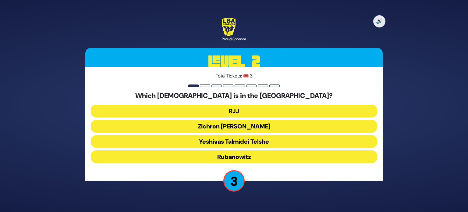
click at [234, 114] on button "RJJ" at bounding box center [234, 110] width 286 height 13
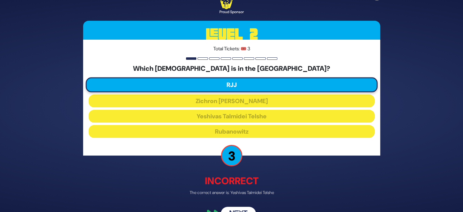
scroll to position [16, 0]
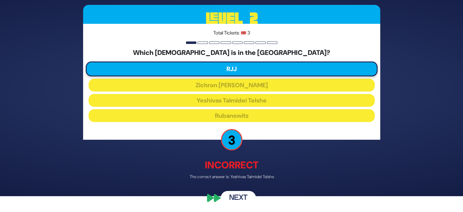
click at [243, 198] on button "Next" at bounding box center [238, 198] width 35 height 14
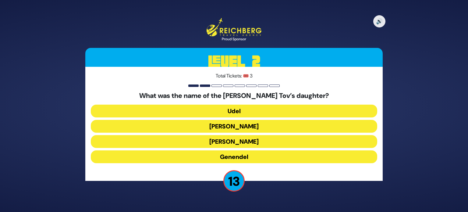
click at [247, 112] on button "Udel" at bounding box center [234, 110] width 286 height 13
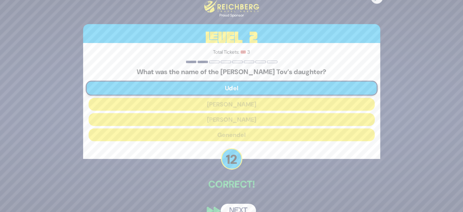
scroll to position [13, 0]
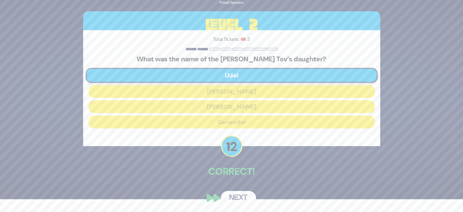
click at [237, 196] on button "Next" at bounding box center [238, 198] width 35 height 14
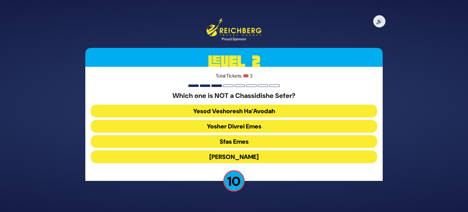
click at [227, 111] on button "Yesod Veshoresh Ha’Avodah" at bounding box center [234, 110] width 286 height 13
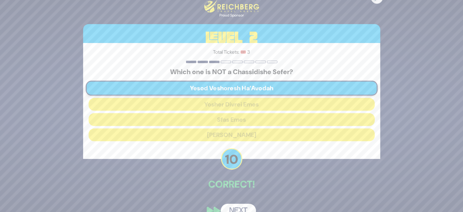
scroll to position [13, 0]
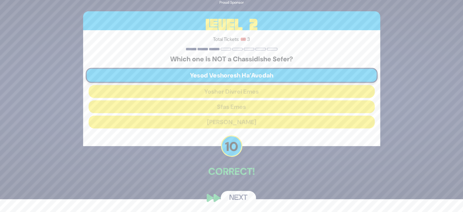
click at [244, 195] on button "Next" at bounding box center [238, 198] width 35 height 14
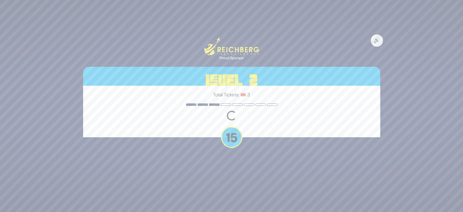
scroll to position [0, 0]
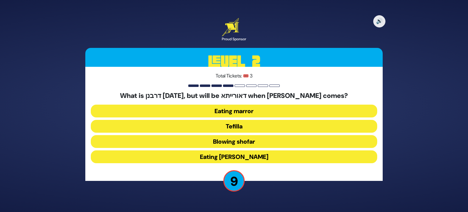
click at [220, 110] on button "Eating marror" at bounding box center [234, 110] width 286 height 13
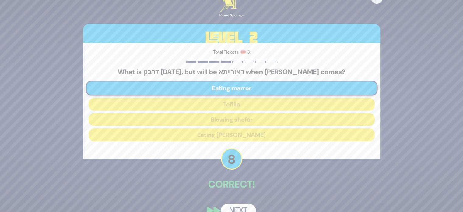
scroll to position [13, 0]
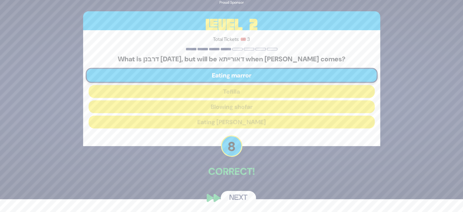
click at [242, 199] on button "Next" at bounding box center [238, 198] width 35 height 14
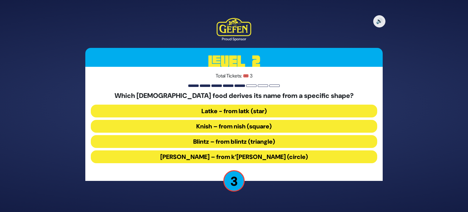
click at [233, 128] on button "Knish – from nish (square)" at bounding box center [234, 126] width 286 height 13
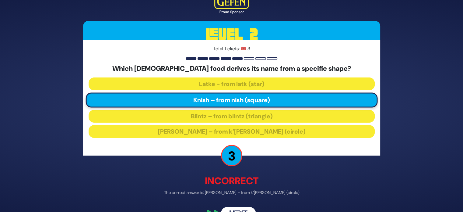
scroll to position [16, 0]
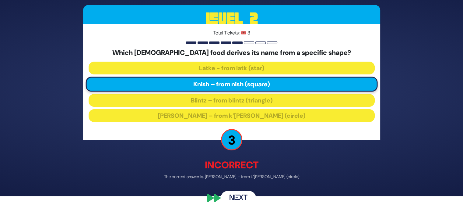
click at [240, 193] on button "Next" at bounding box center [238, 198] width 35 height 14
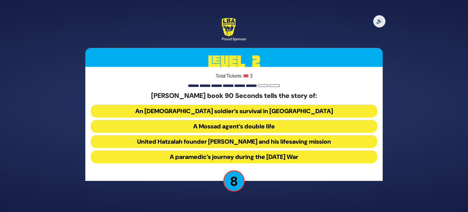
click at [207, 141] on button "United Hatzalah founder Eli Beer and his lifesaving mission" at bounding box center [234, 141] width 286 height 13
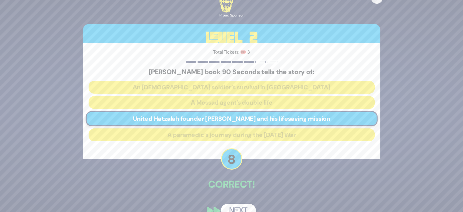
scroll to position [13, 0]
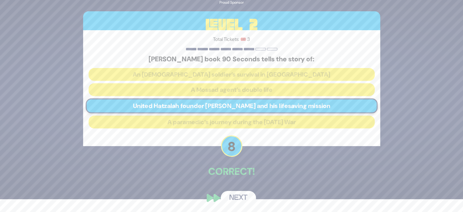
click at [232, 195] on button "Next" at bounding box center [238, 198] width 35 height 14
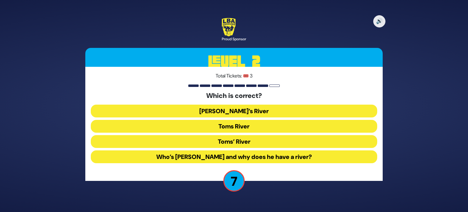
click at [226, 127] on button "Toms River" at bounding box center [234, 126] width 286 height 13
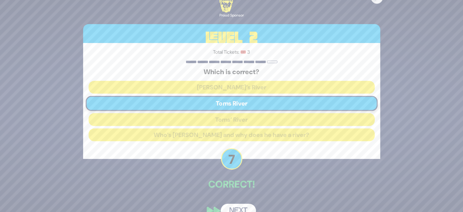
scroll to position [13, 0]
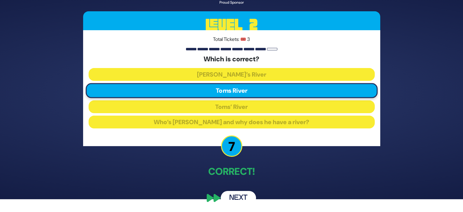
click at [235, 195] on button "Next" at bounding box center [238, 198] width 35 height 14
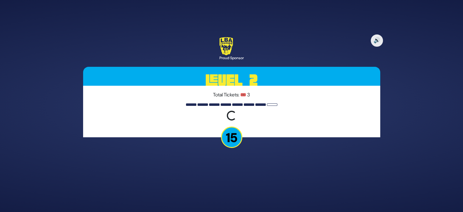
scroll to position [0, 0]
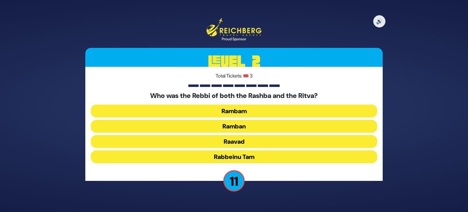
click at [239, 127] on button "Ramban" at bounding box center [234, 126] width 286 height 13
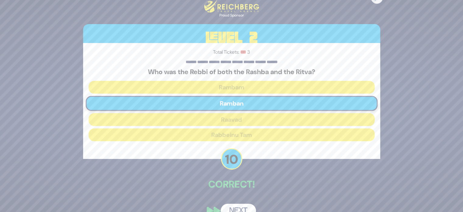
scroll to position [13, 0]
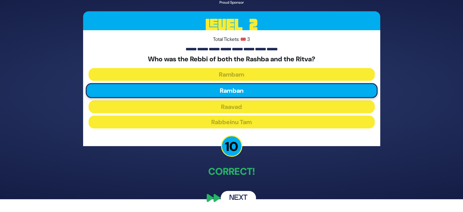
click at [241, 201] on button "Next" at bounding box center [238, 198] width 35 height 14
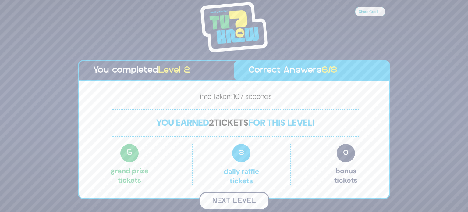
click at [232, 198] on button "Next Level" at bounding box center [234, 201] width 70 height 18
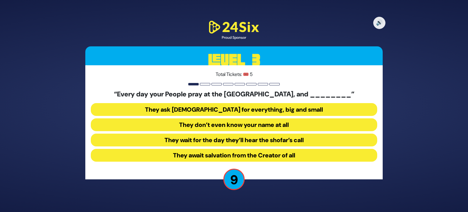
click at [225, 122] on button "They don’t even know your name at all" at bounding box center [234, 124] width 286 height 13
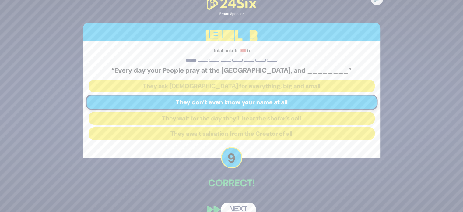
click at [238, 206] on button "Next" at bounding box center [238, 209] width 35 height 14
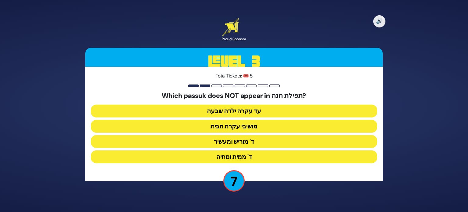
click at [218, 127] on button "מושיבי עקרת הבית" at bounding box center [234, 126] width 286 height 13
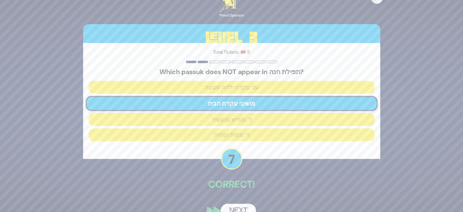
click at [241, 208] on button "Next" at bounding box center [238, 210] width 35 height 14
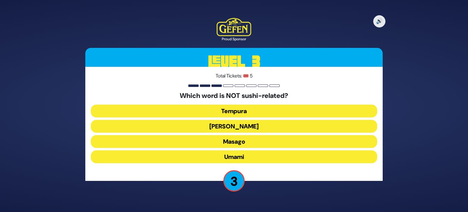
click at [244, 140] on button "Masago" at bounding box center [234, 141] width 286 height 13
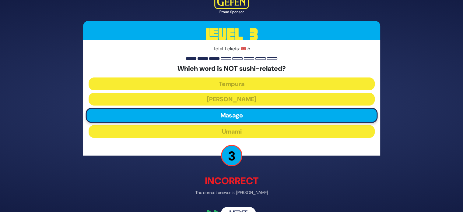
scroll to position [16, 0]
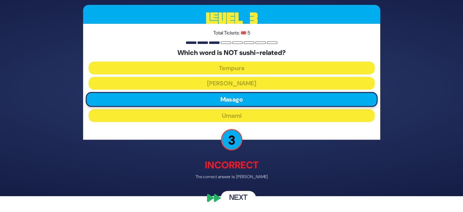
click at [239, 195] on button "Next" at bounding box center [238, 198] width 35 height 14
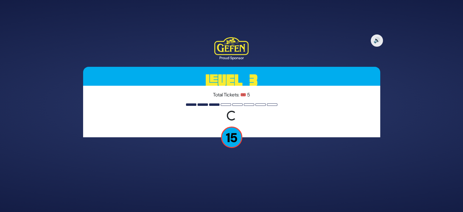
scroll to position [0, 0]
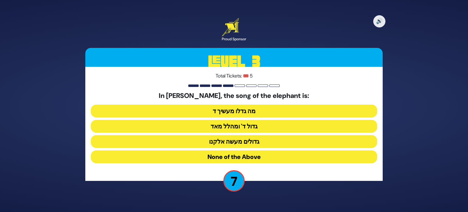
click at [234, 155] on button "None of the Above" at bounding box center [234, 156] width 286 height 13
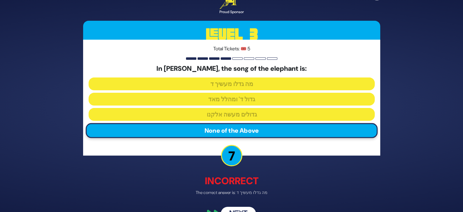
scroll to position [16, 0]
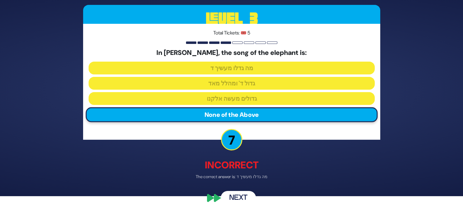
click at [235, 196] on button "Next" at bounding box center [238, 198] width 35 height 14
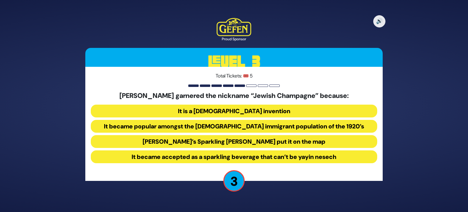
click at [211, 128] on button "It became popular amongst the Jewish immigrant population of the 1920’s" at bounding box center [234, 126] width 286 height 13
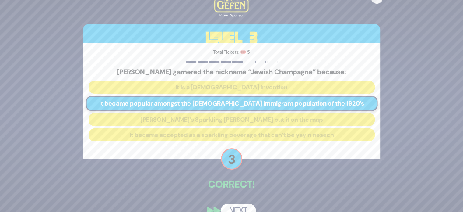
scroll to position [13, 0]
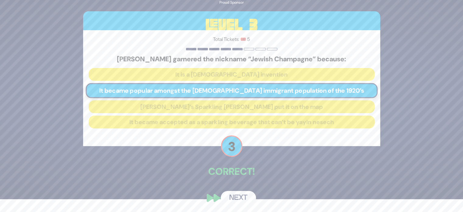
click at [243, 194] on button "Next" at bounding box center [238, 198] width 35 height 14
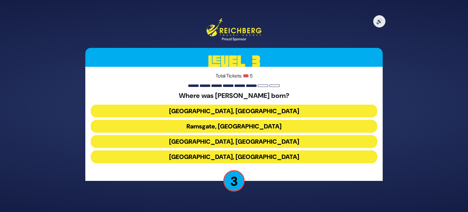
click at [233, 111] on button "Paris, France" at bounding box center [234, 110] width 286 height 13
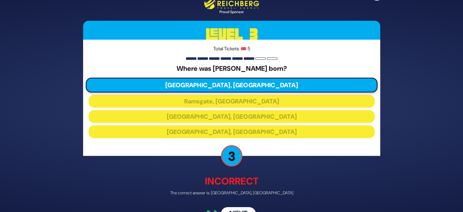
scroll to position [16, 0]
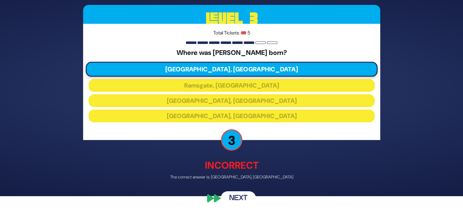
click at [234, 198] on button "Next" at bounding box center [238, 198] width 35 height 14
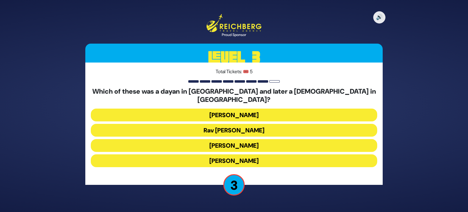
click at [236, 145] on button "Rav Eliezer Silver" at bounding box center [234, 145] width 286 height 13
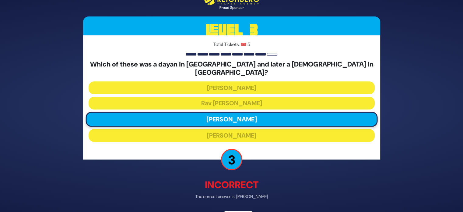
scroll to position [16, 0]
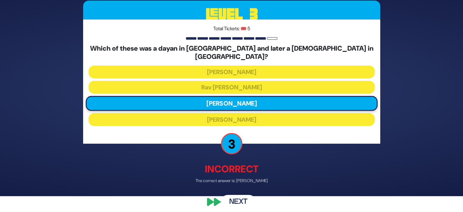
click at [245, 195] on button "Next" at bounding box center [238, 202] width 35 height 14
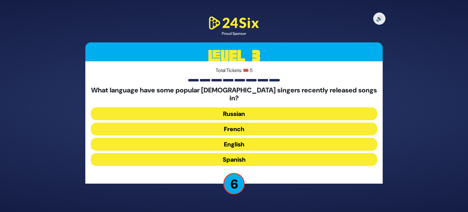
click at [207, 140] on button "English" at bounding box center [234, 144] width 286 height 13
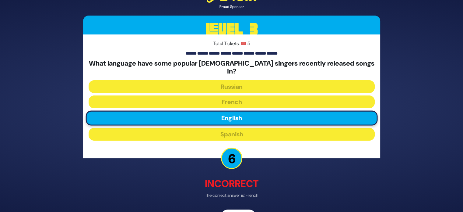
scroll to position [15, 0]
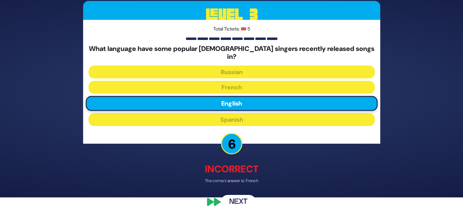
click at [242, 197] on button "Next" at bounding box center [238, 202] width 35 height 14
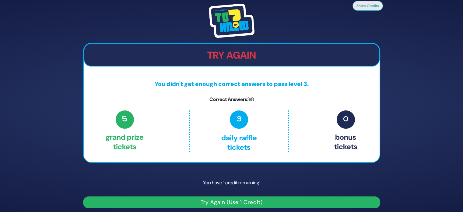
click at [253, 204] on button "Try Again (Use 1 Credit)" at bounding box center [231, 202] width 297 height 12
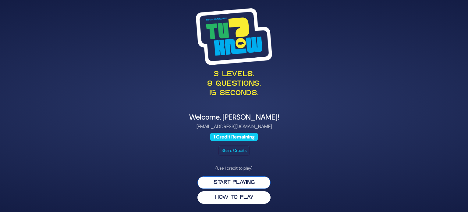
click at [234, 181] on button "Start Playing" at bounding box center [233, 182] width 73 height 12
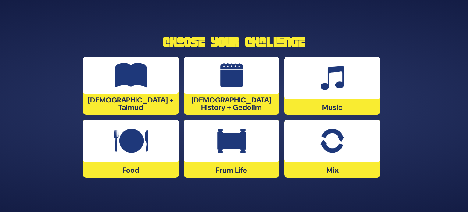
click at [333, 142] on img at bounding box center [332, 141] width 24 height 24
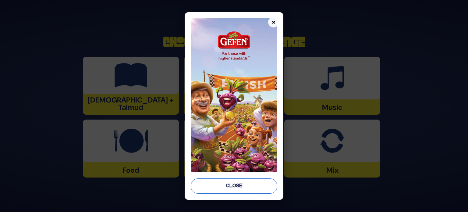
click at [244, 179] on button "Close" at bounding box center [234, 185] width 87 height 15
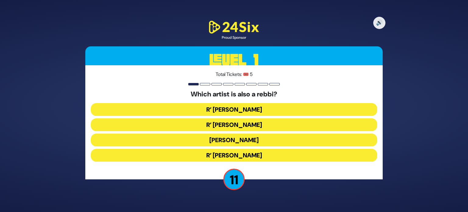
click at [246, 155] on button "R’ [PERSON_NAME]" at bounding box center [234, 155] width 286 height 13
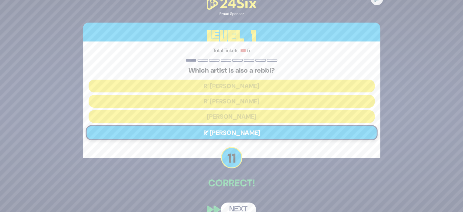
scroll to position [11, 0]
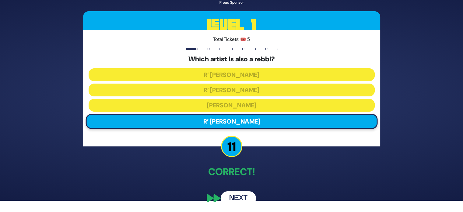
click at [239, 197] on button "Next" at bounding box center [238, 198] width 35 height 14
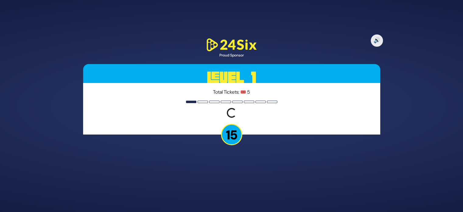
scroll to position [0, 0]
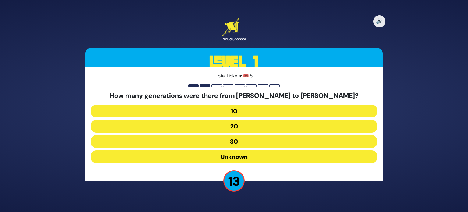
click at [228, 125] on button "20" at bounding box center [234, 126] width 286 height 13
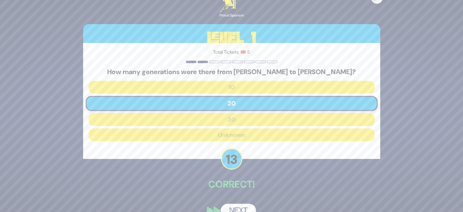
scroll to position [13, 0]
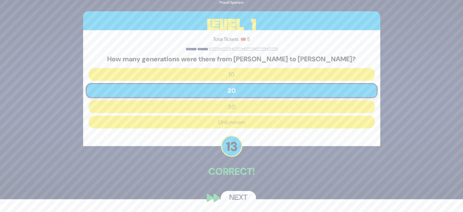
click at [237, 196] on button "Next" at bounding box center [238, 198] width 35 height 14
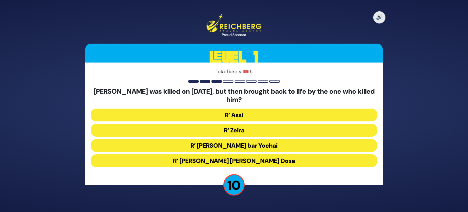
click at [227, 131] on button "R’ Zeira" at bounding box center [234, 130] width 286 height 13
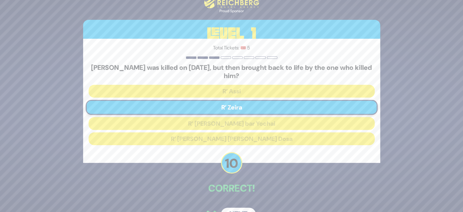
scroll to position [17, 0]
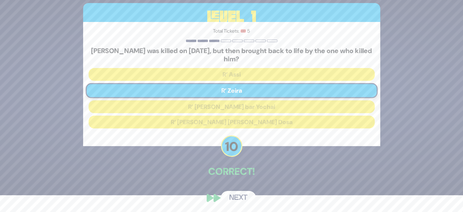
click at [230, 196] on button "Next" at bounding box center [238, 198] width 35 height 14
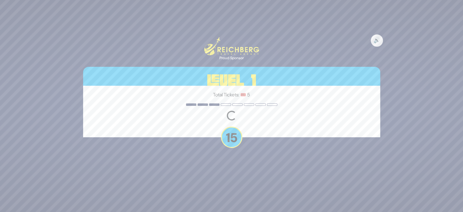
scroll to position [0, 0]
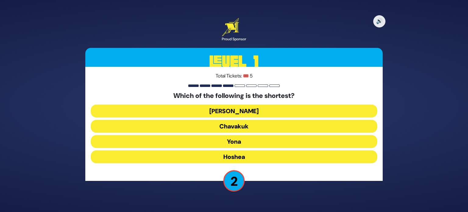
click at [247, 138] on button "Yona" at bounding box center [234, 141] width 286 height 13
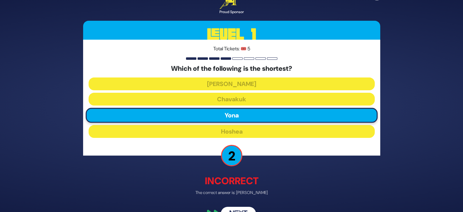
click at [239, 208] on button "Next" at bounding box center [238, 214] width 35 height 14
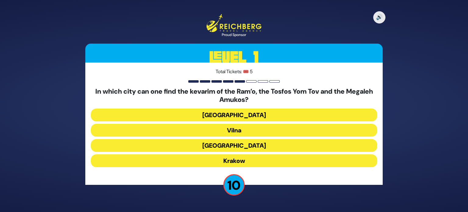
click at [215, 157] on button "Krakow" at bounding box center [234, 160] width 286 height 13
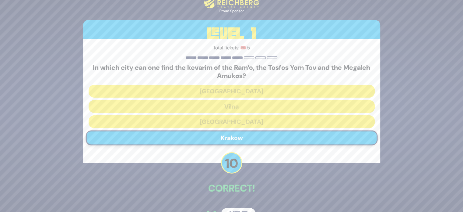
scroll to position [17, 0]
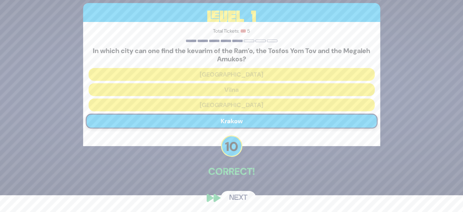
click at [247, 196] on button "Next" at bounding box center [238, 198] width 35 height 14
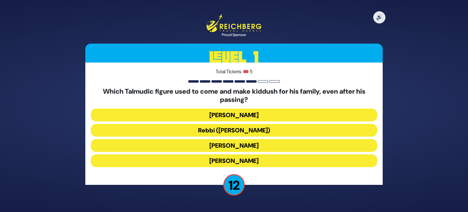
click at [212, 128] on button "Rebbi ([PERSON_NAME])" at bounding box center [234, 130] width 286 height 13
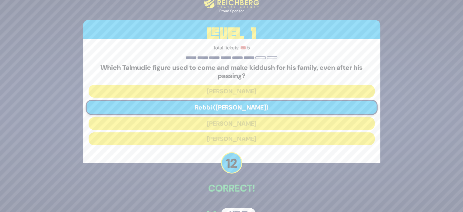
scroll to position [17, 0]
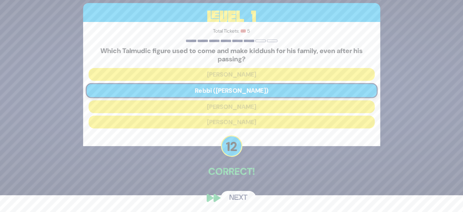
click at [235, 191] on button "Next" at bounding box center [238, 198] width 35 height 14
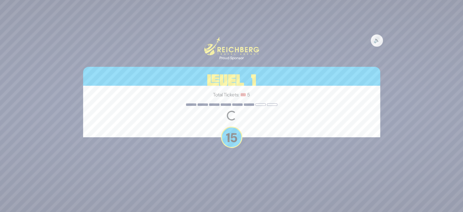
scroll to position [0, 0]
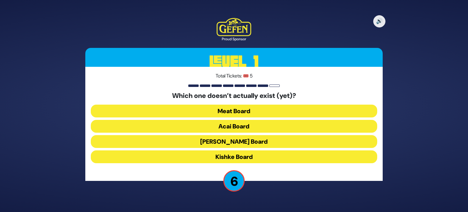
click at [220, 155] on button "Kishke Board" at bounding box center [234, 156] width 286 height 13
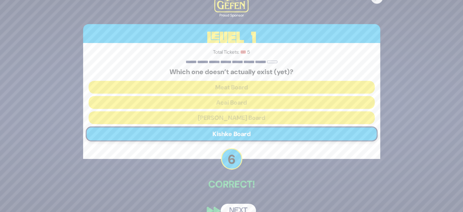
scroll to position [13, 0]
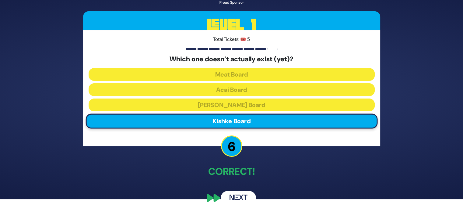
click at [236, 197] on button "Next" at bounding box center [238, 198] width 35 height 14
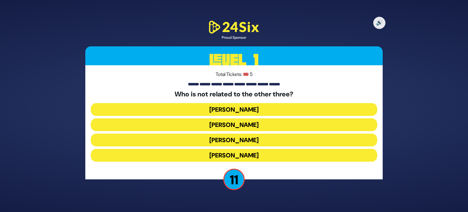
click at [238, 154] on button "[PERSON_NAME]" at bounding box center [234, 155] width 286 height 13
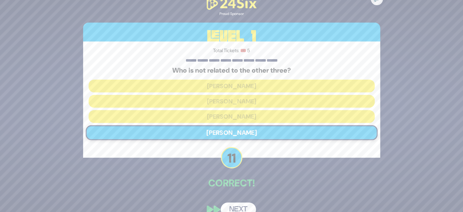
scroll to position [11, 0]
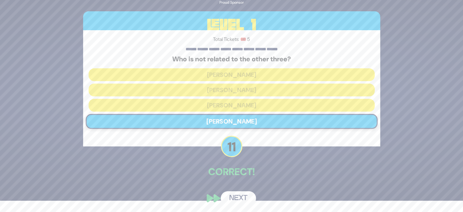
click at [237, 197] on button "Next" at bounding box center [238, 198] width 35 height 14
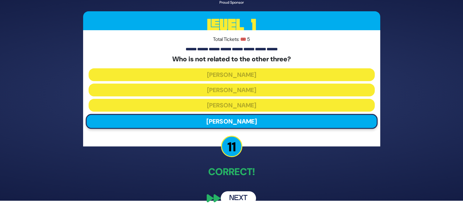
scroll to position [0, 0]
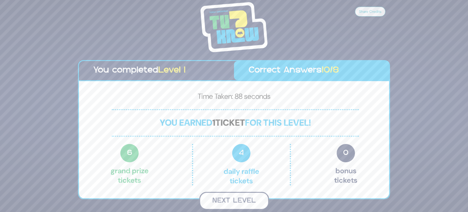
click at [247, 197] on button "Next Level" at bounding box center [234, 201] width 70 height 18
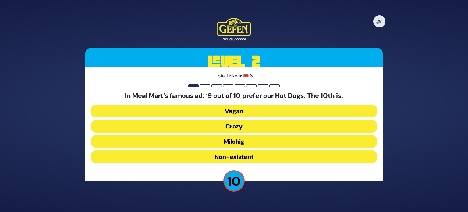
click at [216, 145] on button "Milchig" at bounding box center [234, 141] width 286 height 13
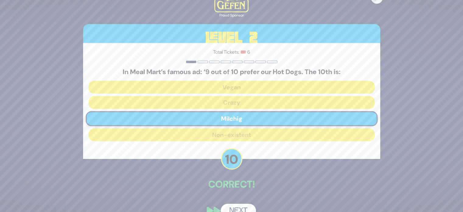
scroll to position [13, 0]
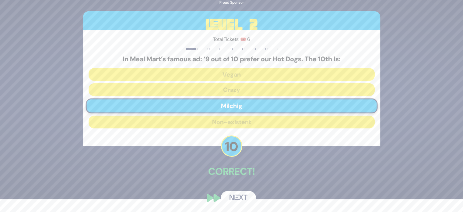
click at [236, 195] on button "Next" at bounding box center [238, 198] width 35 height 14
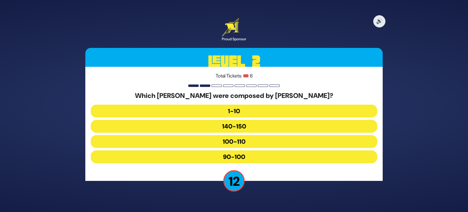
click at [221, 156] on button "90-100" at bounding box center [234, 156] width 286 height 13
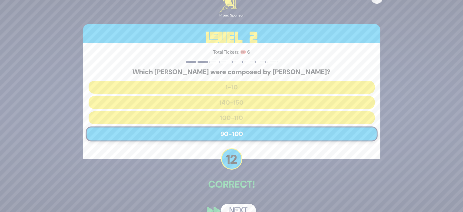
click at [240, 206] on button "Next" at bounding box center [238, 210] width 35 height 14
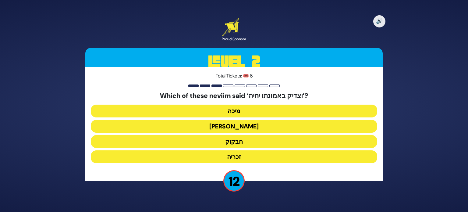
click at [234, 140] on button "חבקוק" at bounding box center [234, 141] width 286 height 13
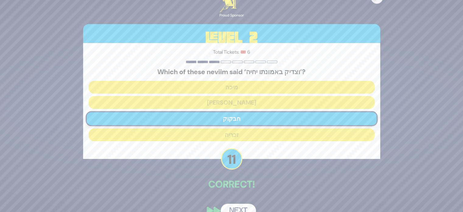
click at [236, 203] on div "🔊 Proud Sponsor Level 2 Total Tickets: 🎟️ 6 Which of these neviim said ‘וצדיק ב…" at bounding box center [232, 106] width 312 height 238
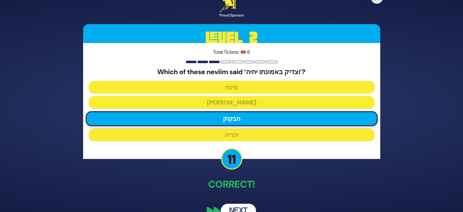
click at [236, 206] on button "Next" at bounding box center [238, 210] width 35 height 14
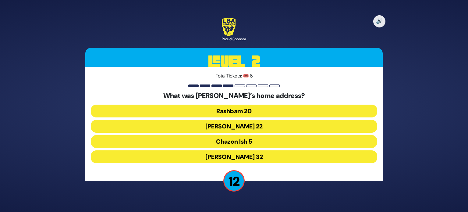
click at [239, 144] on button "Chazon Ish 5" at bounding box center [234, 141] width 286 height 13
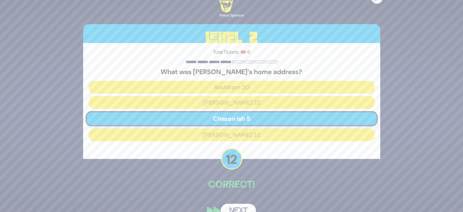
click at [239, 203] on button "Next" at bounding box center [238, 210] width 35 height 14
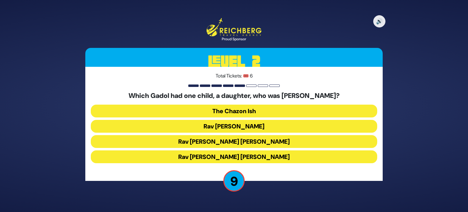
click at [223, 143] on button "Rav [PERSON_NAME] [PERSON_NAME]" at bounding box center [234, 141] width 286 height 13
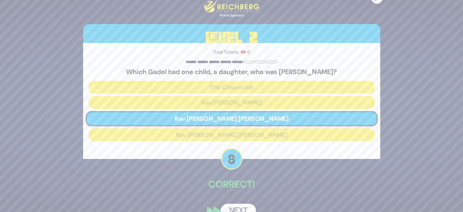
click at [239, 208] on button "Next" at bounding box center [238, 210] width 35 height 14
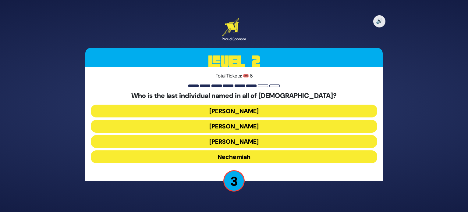
click at [244, 153] on button "Nechemiah" at bounding box center [234, 156] width 286 height 13
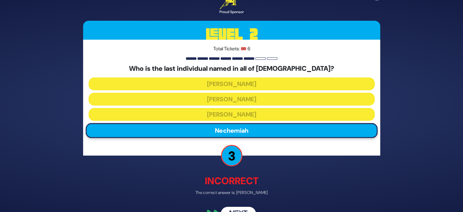
click at [242, 209] on button "Next" at bounding box center [238, 214] width 35 height 14
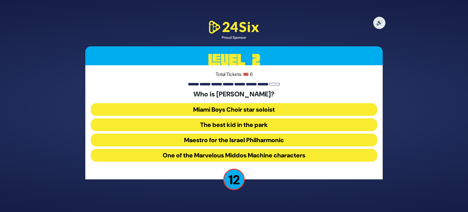
click at [221, 126] on button "The best kid in the park" at bounding box center [234, 124] width 286 height 13
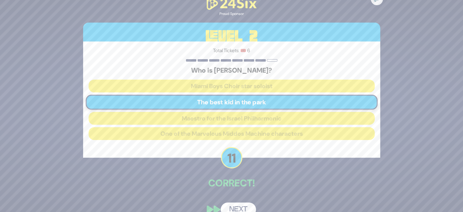
click at [232, 209] on button "Next" at bounding box center [238, 209] width 35 height 14
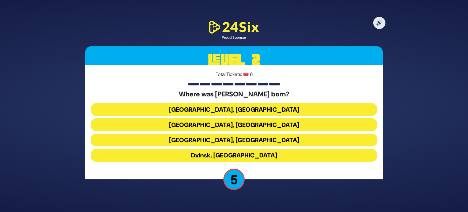
click at [227, 151] on button "Dvinsk, [GEOGRAPHIC_DATA]" at bounding box center [234, 155] width 286 height 13
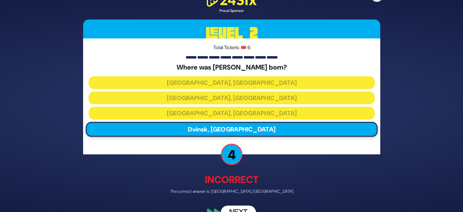
click at [239, 207] on button "Next" at bounding box center [238, 212] width 35 height 14
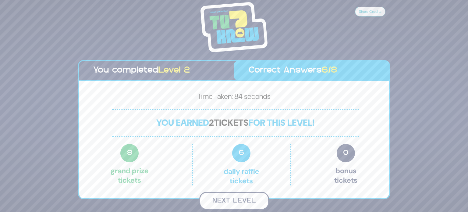
click at [234, 198] on button "Next Level" at bounding box center [234, 201] width 70 height 18
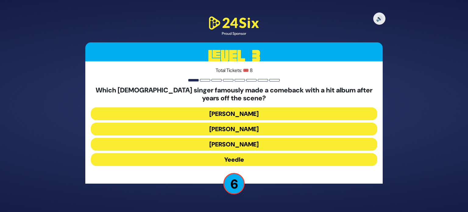
click at [237, 157] on button "Yeedle" at bounding box center [234, 159] width 286 height 13
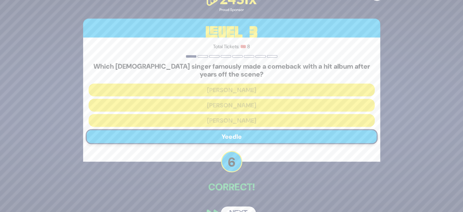
click at [233, 207] on button "Next" at bounding box center [238, 213] width 35 height 14
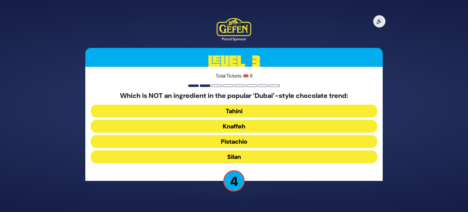
click at [235, 125] on button "Knaffeh" at bounding box center [234, 126] width 286 height 13
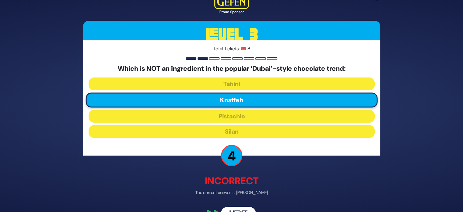
scroll to position [16, 0]
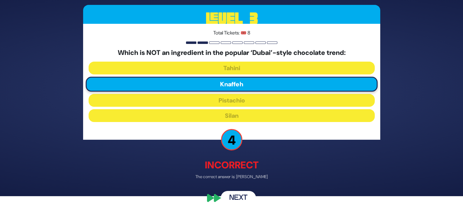
click at [241, 196] on button "Next" at bounding box center [238, 198] width 35 height 14
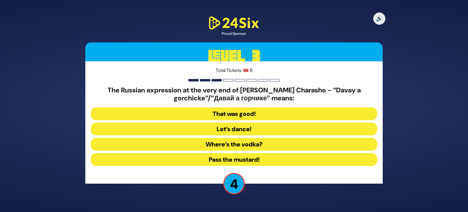
click at [233, 113] on button "That was good!" at bounding box center [234, 113] width 286 height 13
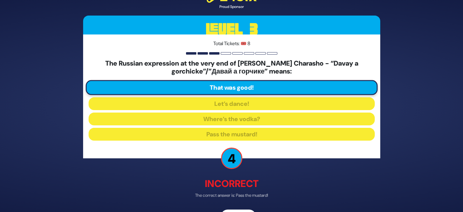
scroll to position [19, 0]
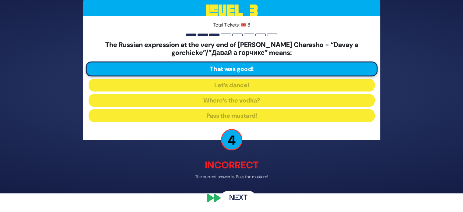
click at [233, 198] on button "Next" at bounding box center [238, 198] width 35 height 14
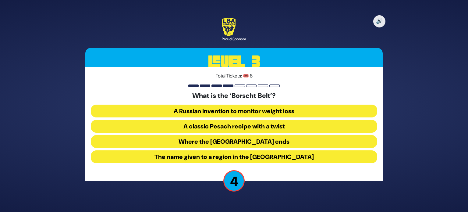
click at [225, 152] on button "The name given to a region in the [GEOGRAPHIC_DATA]" at bounding box center [234, 156] width 286 height 13
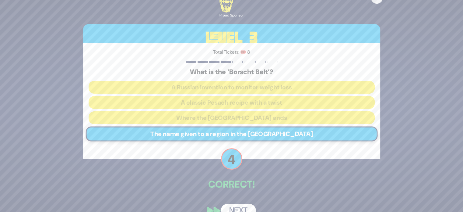
scroll to position [13, 0]
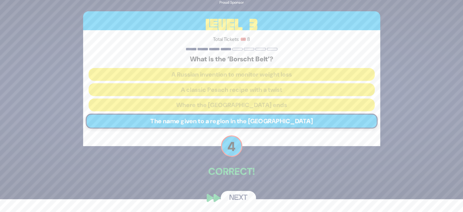
click at [240, 196] on button "Next" at bounding box center [238, 198] width 35 height 14
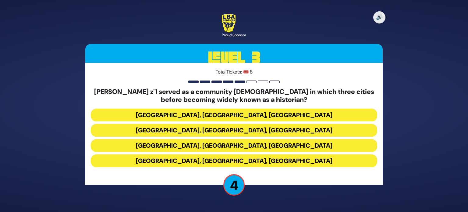
click at [242, 111] on button "[GEOGRAPHIC_DATA], [GEOGRAPHIC_DATA], [GEOGRAPHIC_DATA]" at bounding box center [234, 114] width 286 height 13
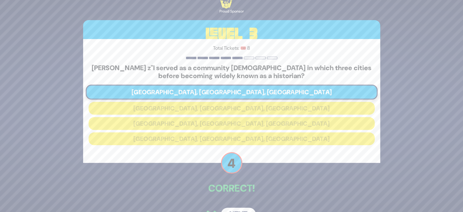
scroll to position [17, 0]
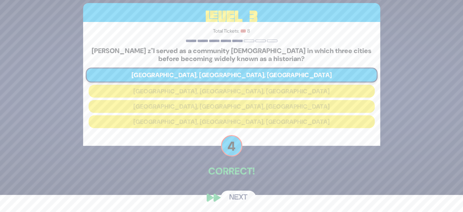
click at [244, 197] on button "Next" at bounding box center [238, 197] width 35 height 14
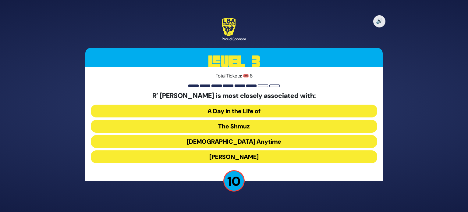
click at [234, 125] on button "The Shmuz" at bounding box center [234, 126] width 286 height 13
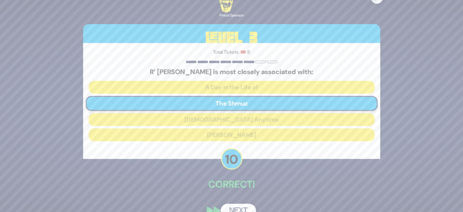
scroll to position [13, 0]
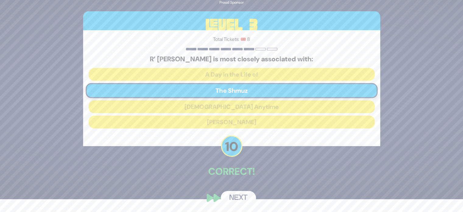
click at [240, 192] on button "Next" at bounding box center [238, 198] width 35 height 14
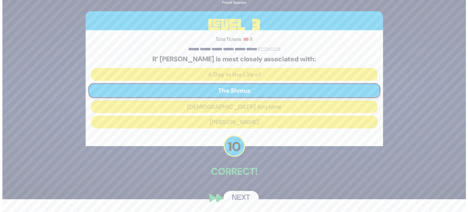
scroll to position [0, 0]
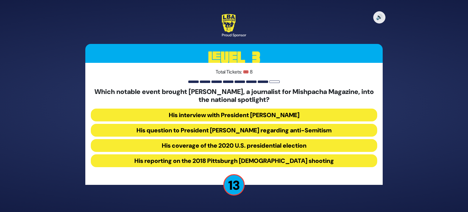
click at [194, 129] on button "His question to President [PERSON_NAME] regarding anti-Semitism" at bounding box center [234, 130] width 286 height 13
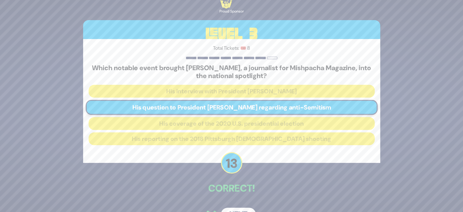
click at [238, 208] on button "Next" at bounding box center [238, 214] width 35 height 14
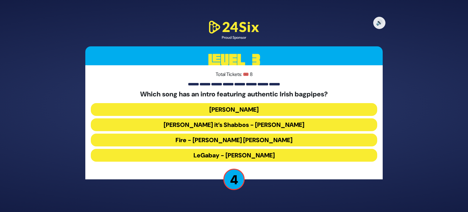
click at [221, 156] on button "LeGabay - [PERSON_NAME]" at bounding box center [234, 155] width 286 height 13
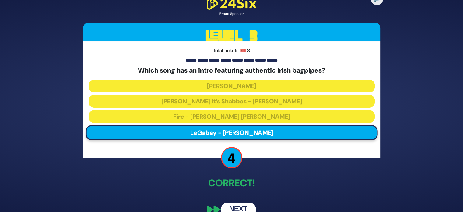
click at [241, 204] on button "Next" at bounding box center [238, 209] width 35 height 14
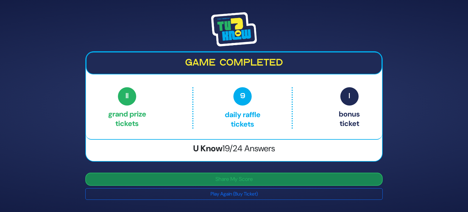
click at [244, 178] on button "Share My Score" at bounding box center [233, 178] width 297 height 13
